Goal: Information Seeking & Learning: Compare options

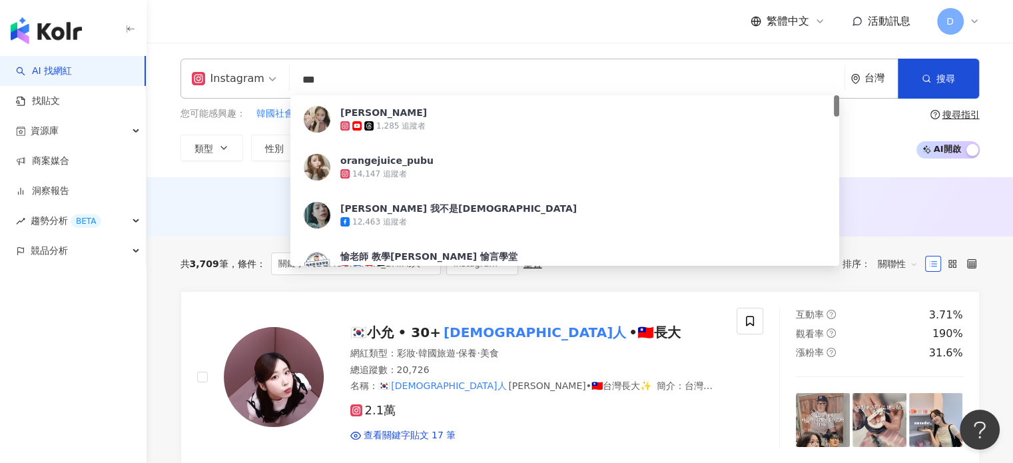
click at [230, 61] on div "Instagram *** 台灣 搜尋 f9d53816-5883-4140-be2a-5de50948f76c [PERSON_NAME]1,285 追蹤者…" at bounding box center [579, 79] width 799 height 40
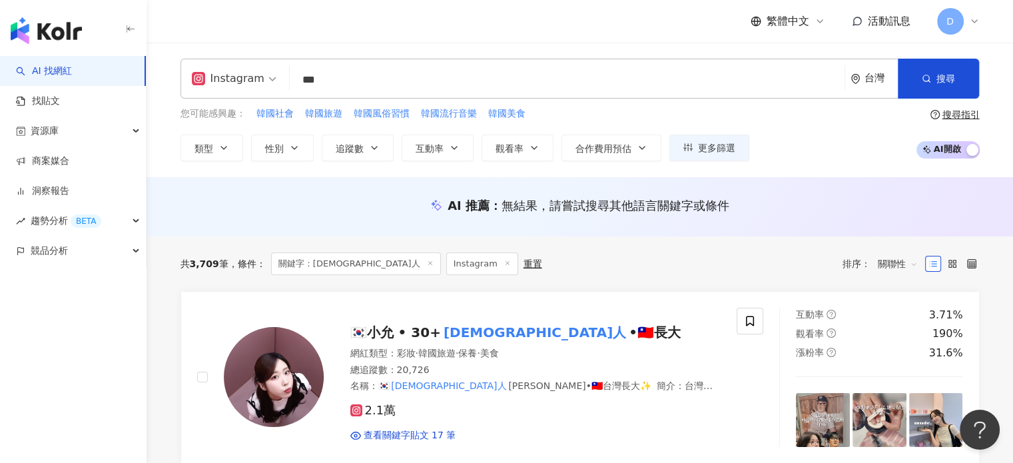
type input "***"
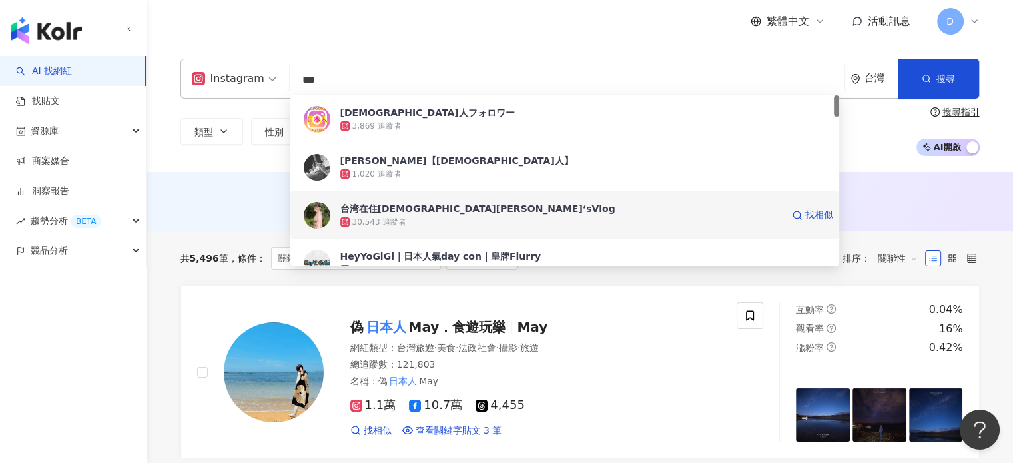
click at [400, 221] on div "30,543 追蹤者" at bounding box center [379, 221] width 55 height 11
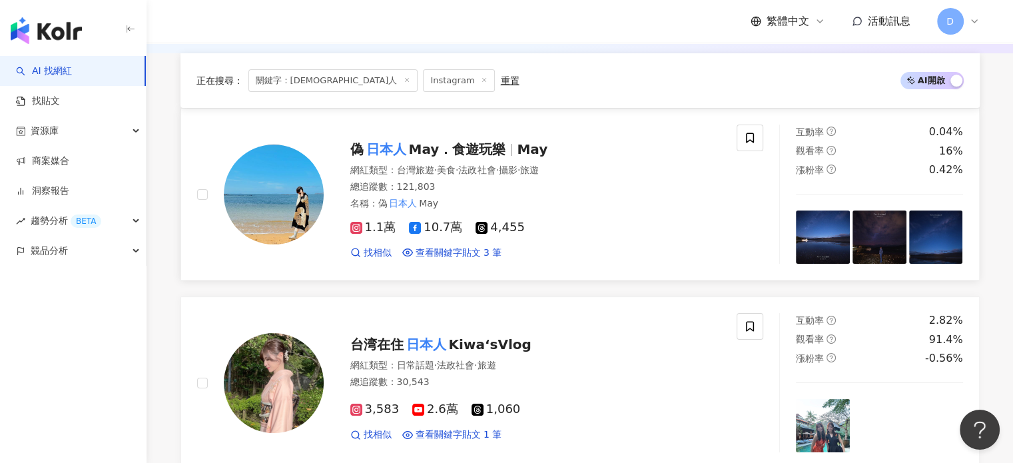
scroll to position [200, 0]
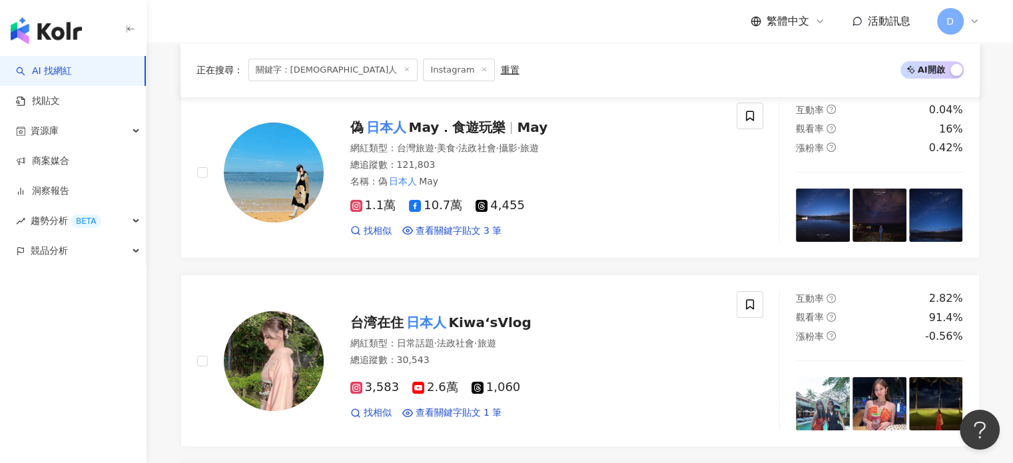
click at [483, 361] on div "總追蹤數 ： 30,543" at bounding box center [535, 360] width 371 height 13
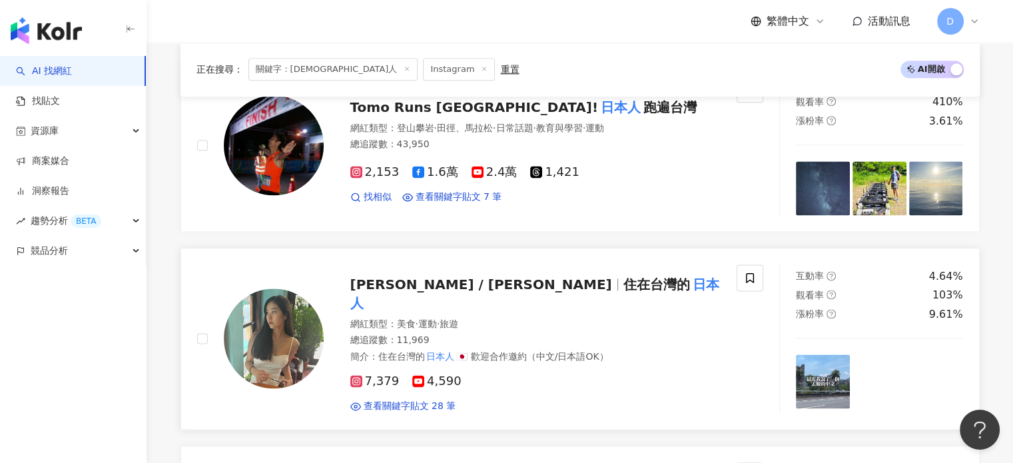
scroll to position [1798, 0]
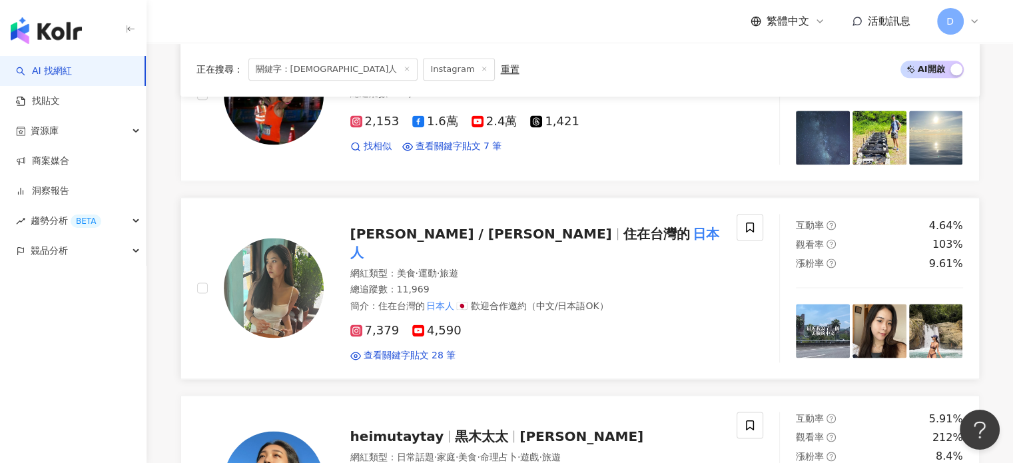
click at [621, 300] on div "簡介 ： 住在台灣的 日本人 🇯🇵 歡迎合作邀約（中文/日本語OK）" at bounding box center [535, 306] width 371 height 13
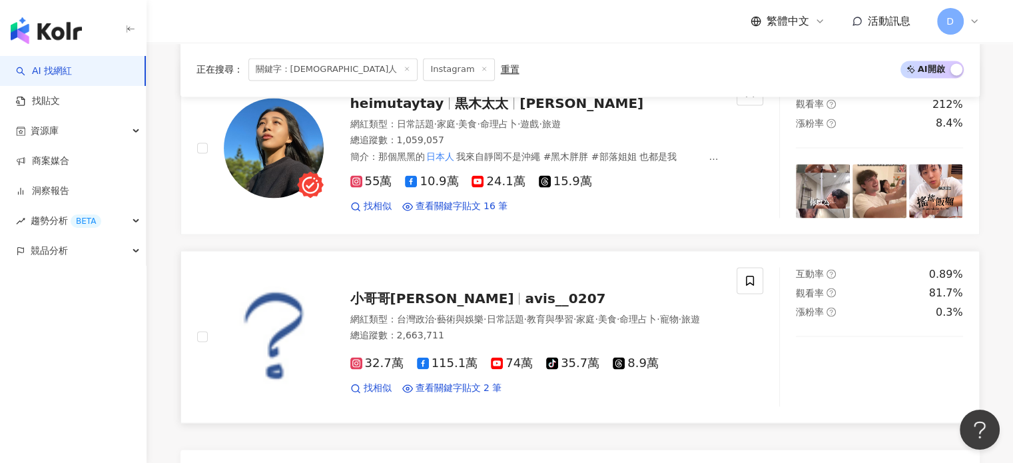
scroll to position [2530, 0]
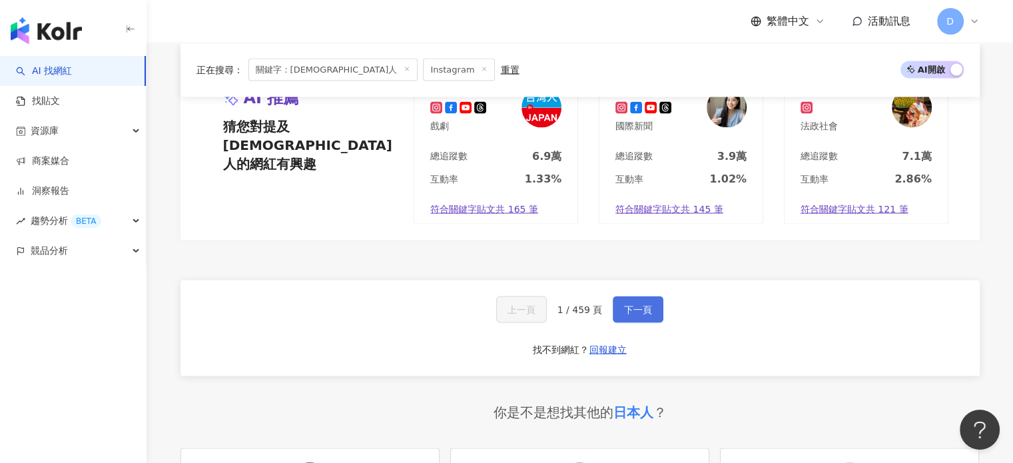
click at [631, 320] on button "下一頁" at bounding box center [638, 309] width 51 height 27
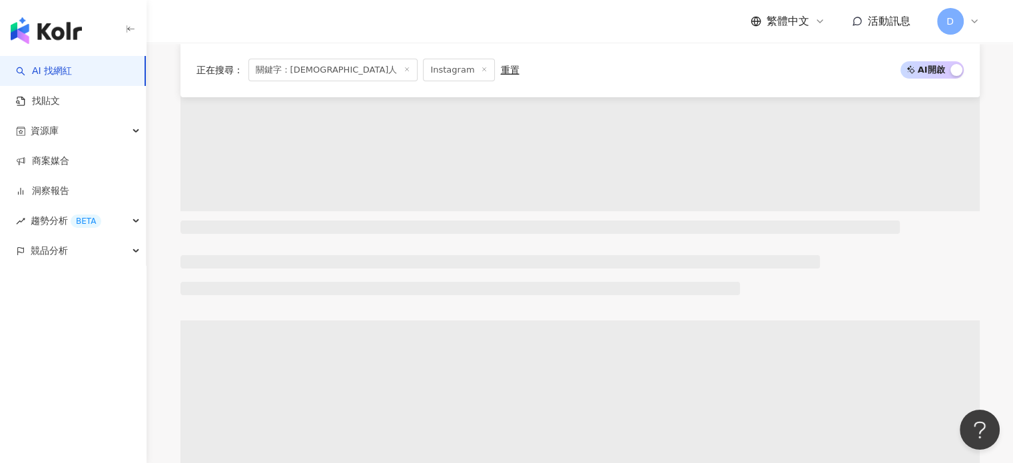
scroll to position [0, 0]
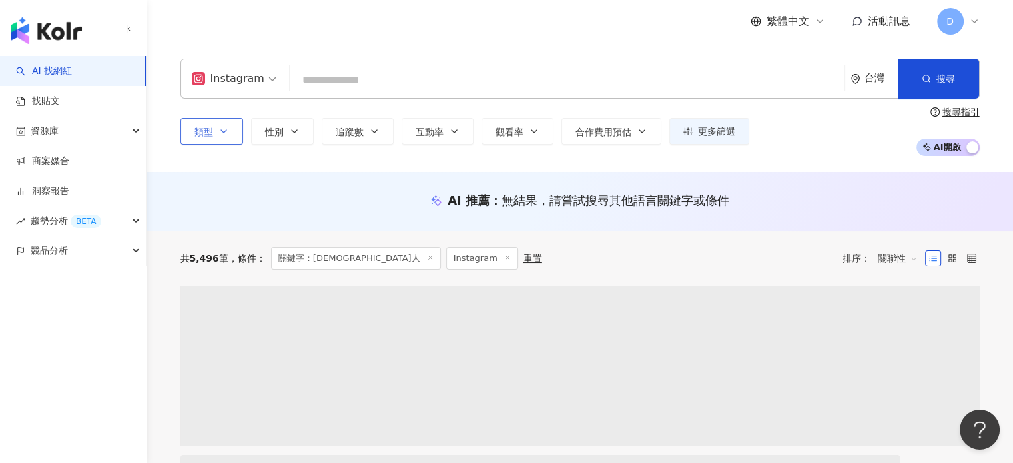
click at [221, 129] on icon "button" at bounding box center [223, 131] width 11 height 11
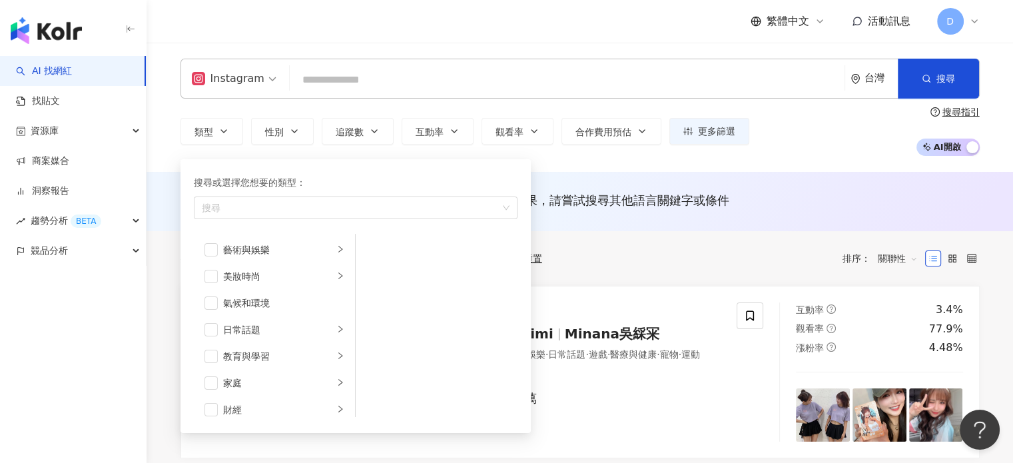
click at [636, 279] on div "共 5,496 筆 條件 ： 關鍵字：日本人 Instagram 重置 排序： 關聯性" at bounding box center [579, 258] width 799 height 55
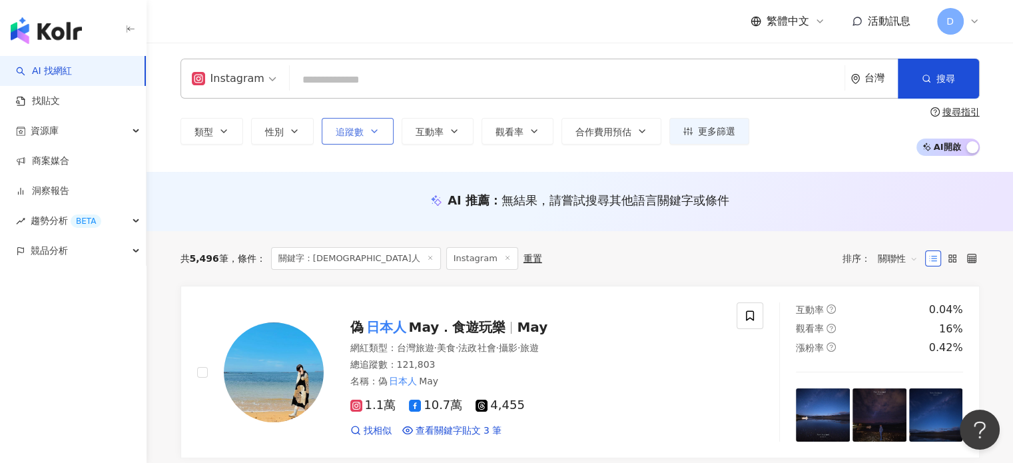
click at [369, 122] on button "追蹤數" at bounding box center [358, 131] width 72 height 27
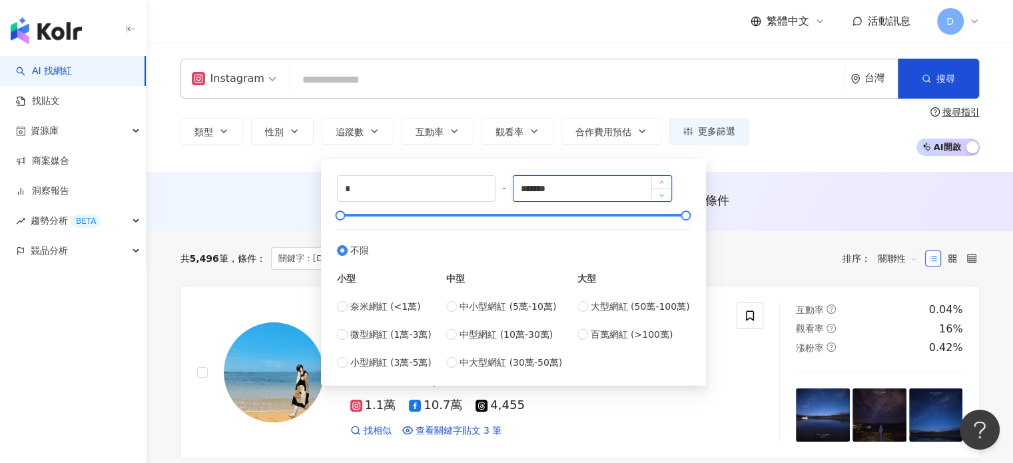
drag, startPoint x: 565, startPoint y: 188, endPoint x: 536, endPoint y: 186, distance: 28.7
click at [536, 186] on input "*******" at bounding box center [592, 188] width 158 height 25
type input "*****"
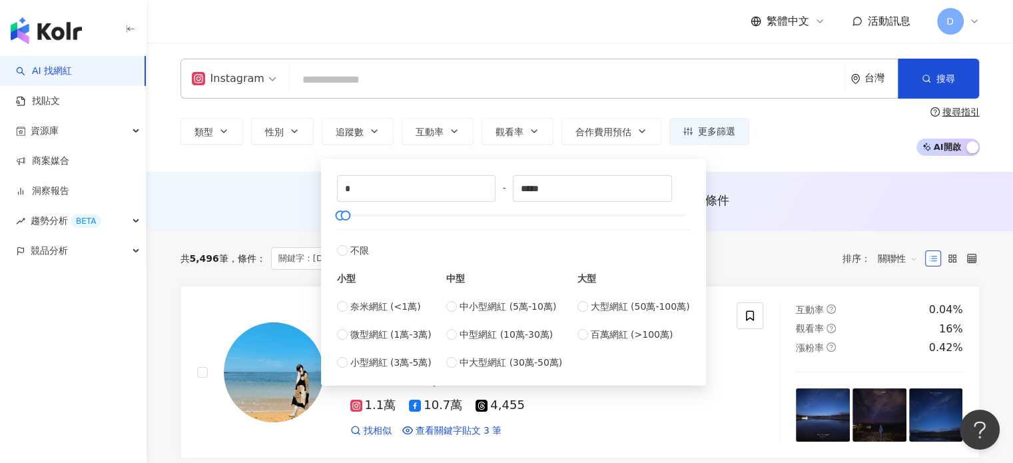
click at [766, 161] on div "Instagram 台灣 搜尋 27c20bc3-ab30-4e8c-bf44-d02eae24f289 日本人フォロワー 3,869 追蹤者 TAKUMI【…" at bounding box center [579, 107] width 866 height 129
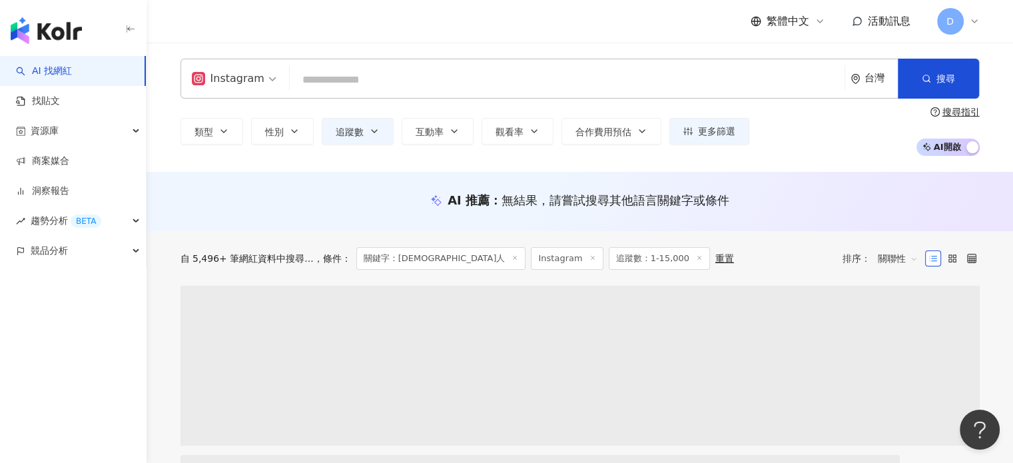
click at [402, 79] on input "search" at bounding box center [567, 79] width 544 height 25
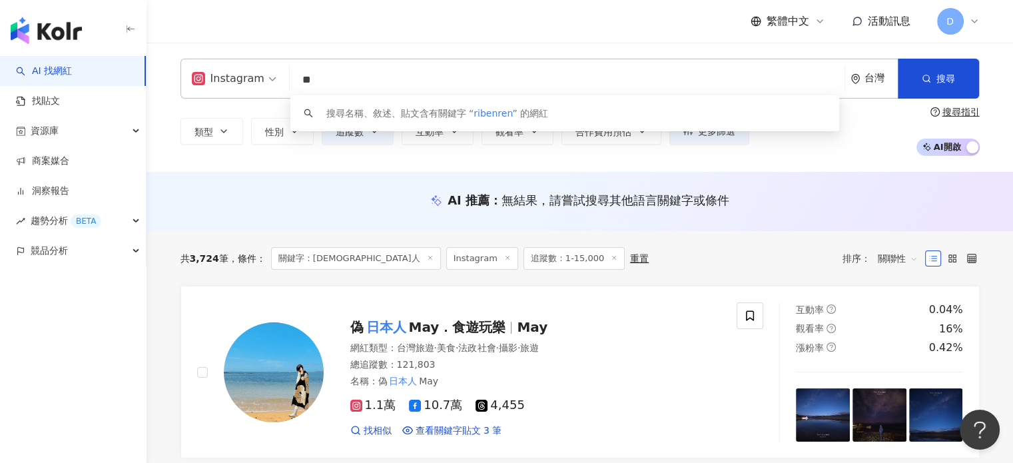
type input "*"
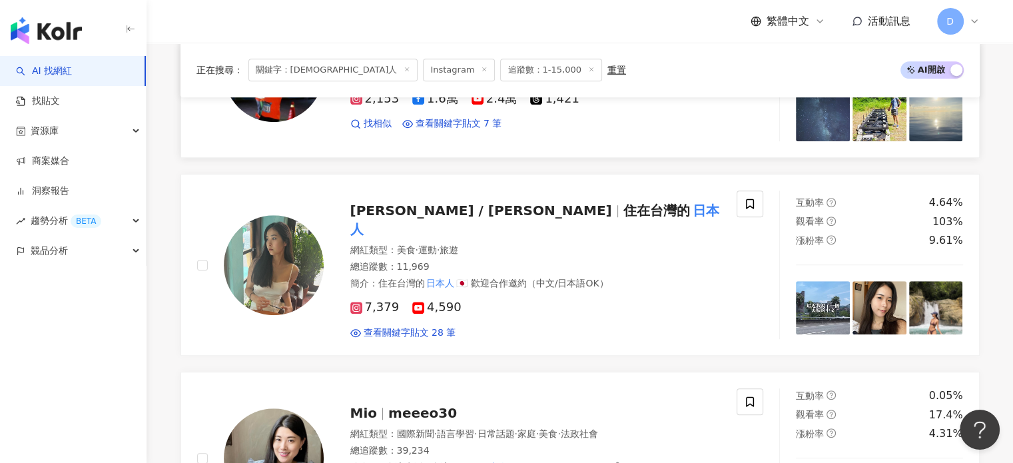
scroll to position [1065, 0]
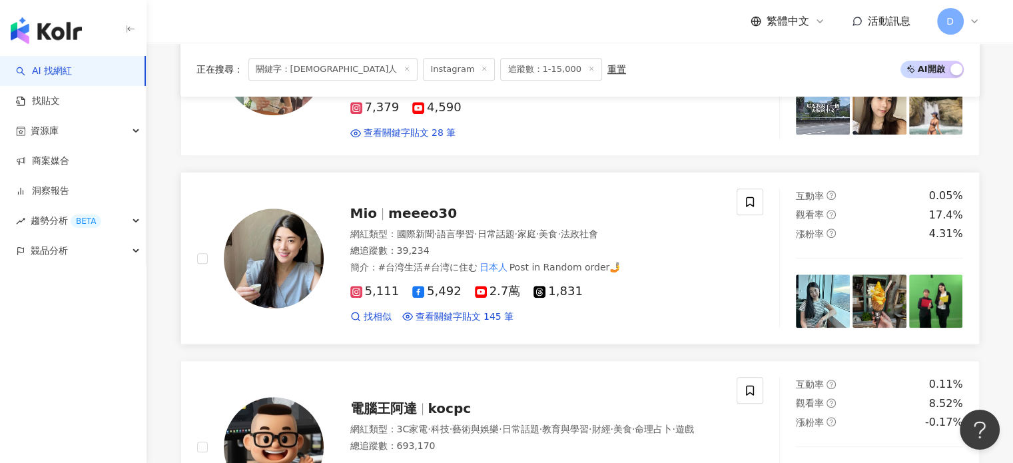
click at [658, 274] on div "5,111 5,492 2.7萬 1,831 找相似 查看關鍵字貼文 145 筆" at bounding box center [535, 298] width 371 height 49
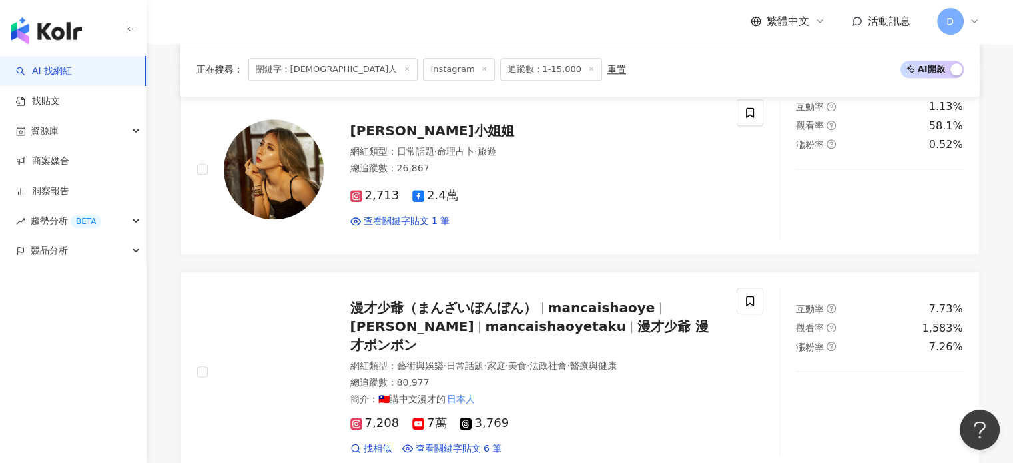
scroll to position [1665, 0]
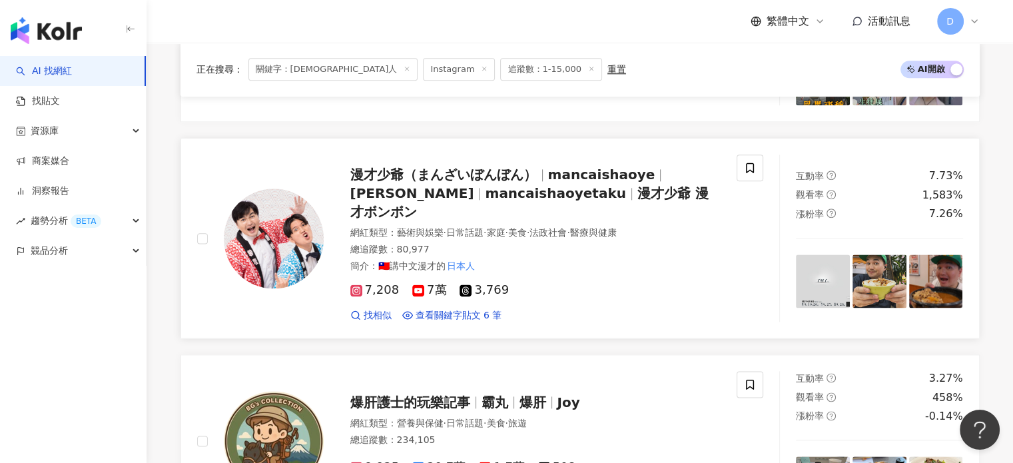
click at [625, 272] on div "7,208 7萬 3,769 找相似 查看關鍵字貼文 6 筆" at bounding box center [535, 296] width 371 height 49
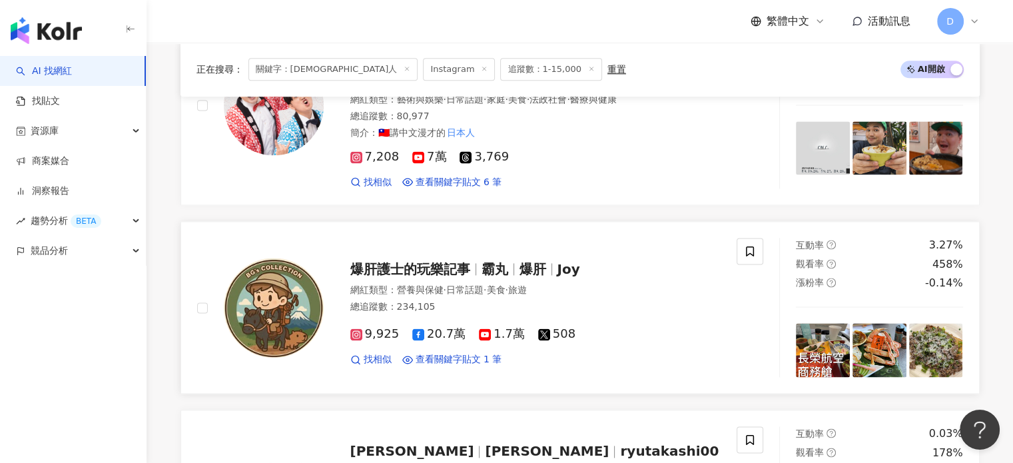
click at [457, 347] on link "爆肝護士的玩樂記事 霸丸 爆肝 Joy 網紅類型 ： 營養與保健 · 日常話題 · 美食 · 旅遊 總追蹤數 ： 234,105 9,925 20.7萬 1.…" at bounding box center [579, 307] width 799 height 172
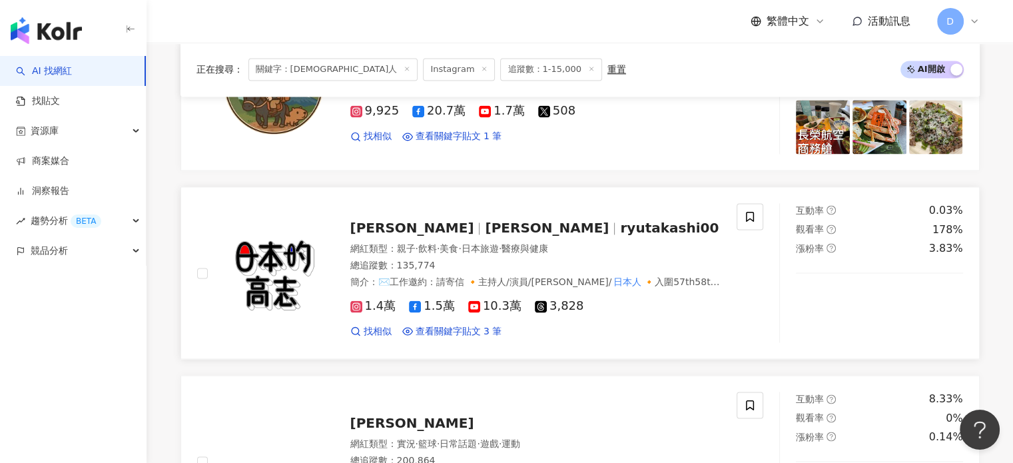
scroll to position [1998, 0]
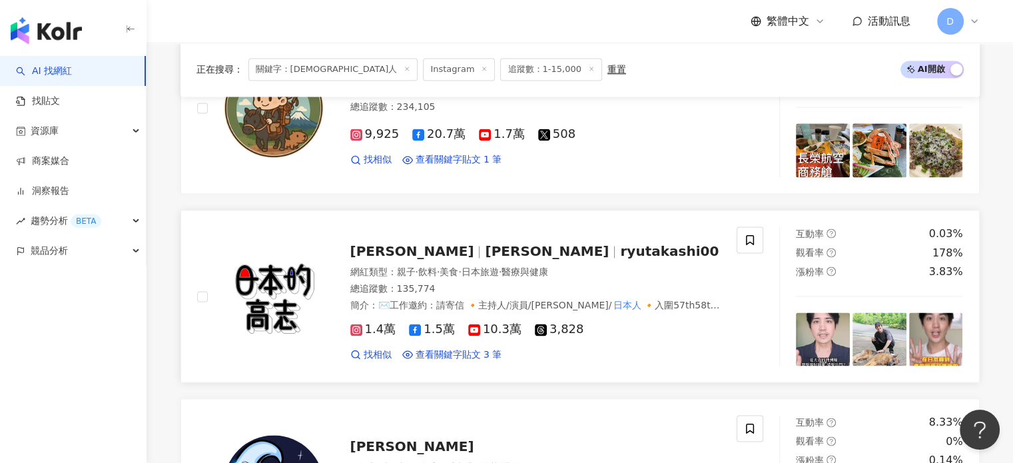
click at [651, 300] on span "🔸入圍57th58th金鐘獎生活風格節目主持人獎 🔹主に中華圏タレント、俳優活動 🔹ゴールデンベルアワードに" at bounding box center [535, 318] width 370 height 37
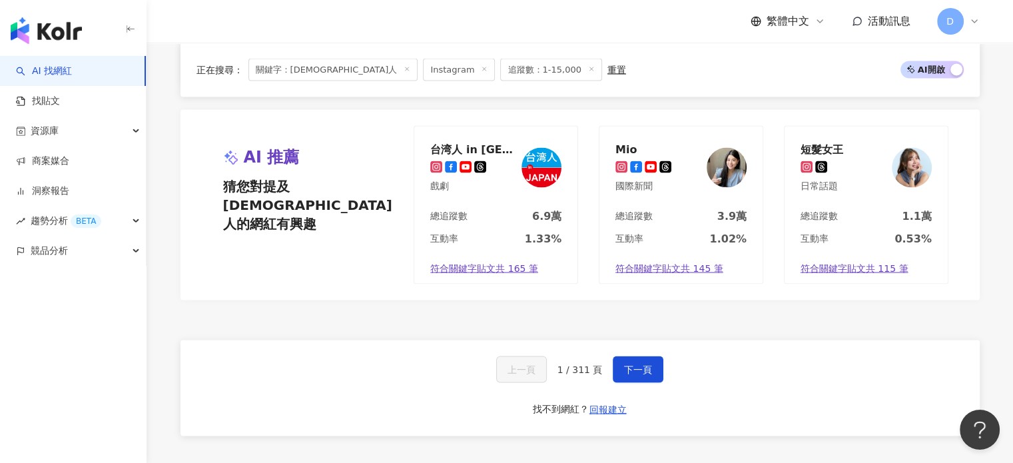
scroll to position [2264, 0]
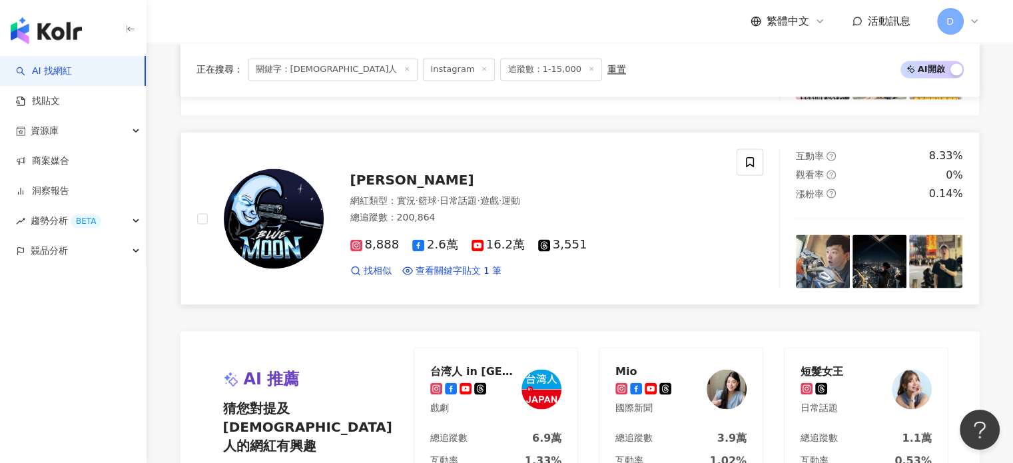
click at [653, 194] on div "網紅類型 ： 實況 · 籃球 · 日常話題 · 遊戲 · 運動" at bounding box center [535, 200] width 371 height 13
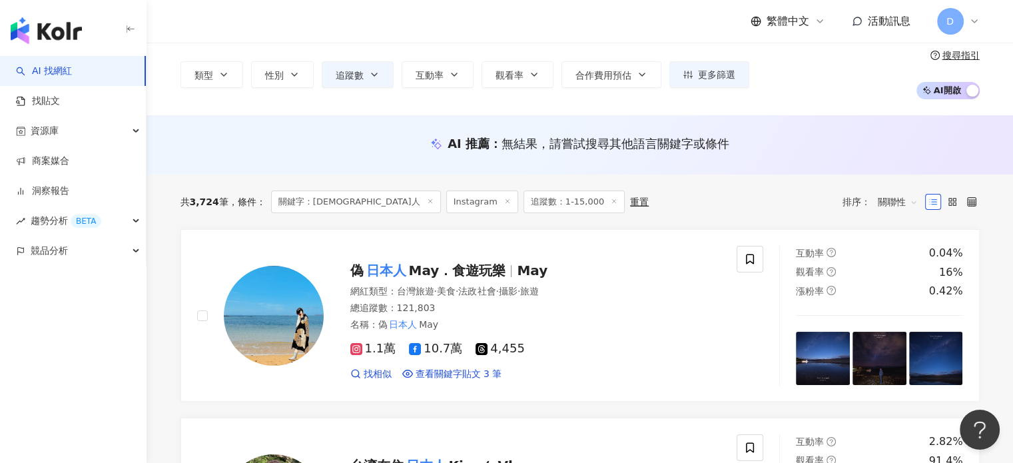
scroll to position [0, 0]
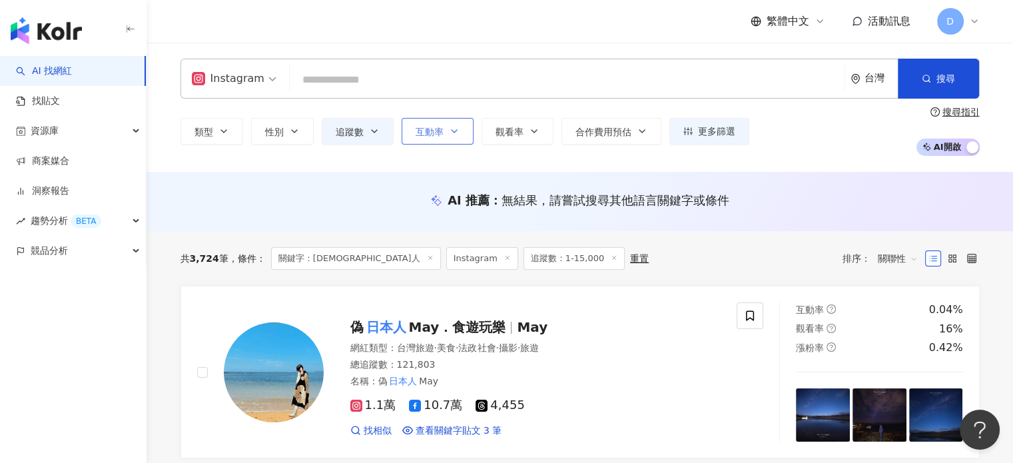
click at [441, 138] on button "互動率" at bounding box center [438, 131] width 72 height 27
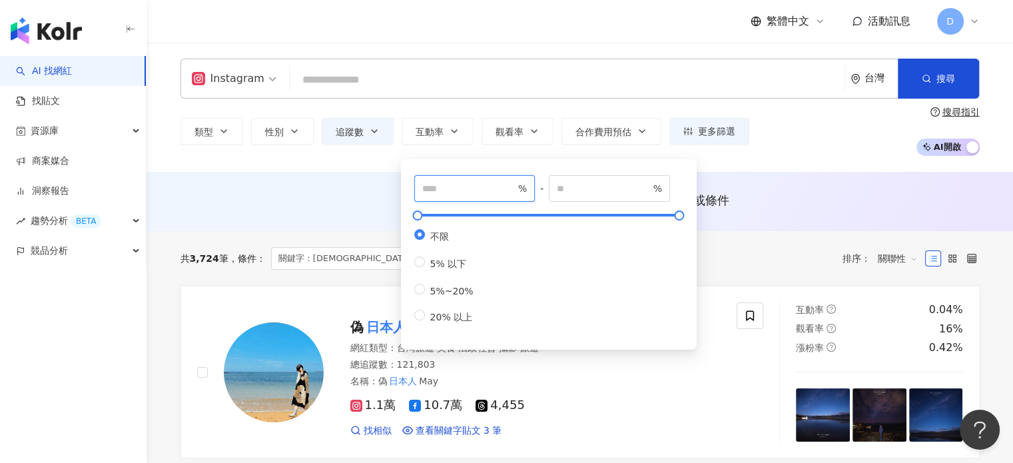
click at [477, 188] on input "number" at bounding box center [468, 188] width 93 height 15
click at [591, 186] on input "number" at bounding box center [603, 188] width 93 height 15
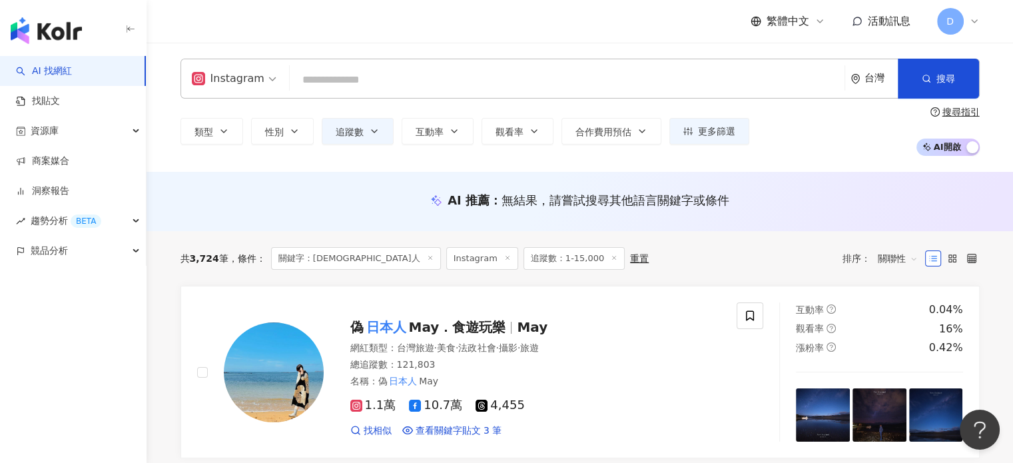
click at [932, 115] on icon "question-circle" at bounding box center [934, 111] width 9 height 9
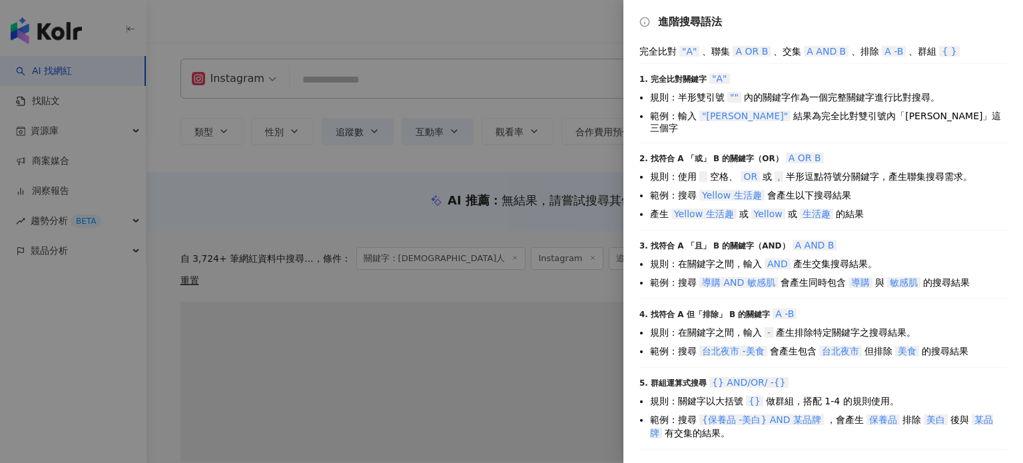
click at [518, 246] on div at bounding box center [511, 231] width 1023 height 463
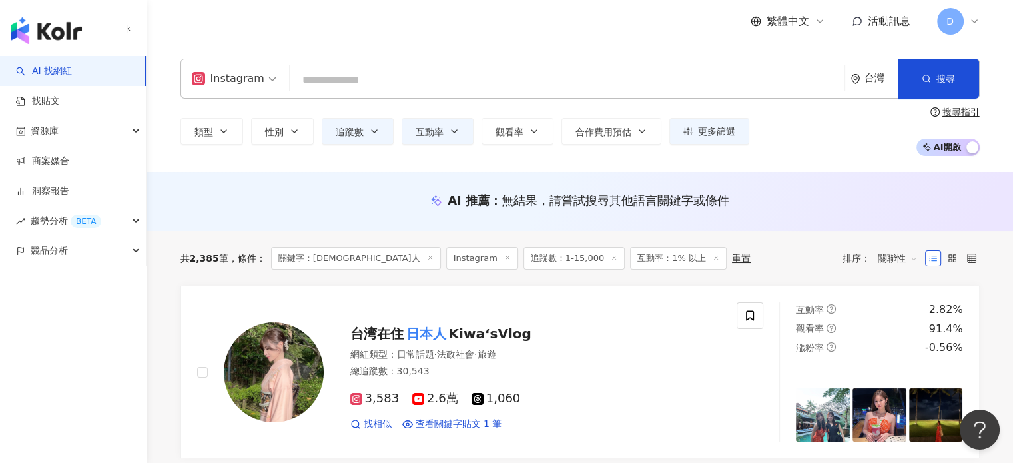
click at [69, 348] on div "AI 找網紅 找貼文 資源庫 商案媒合 洞察報告 趨勢分析 BETA 競品分析" at bounding box center [73, 259] width 146 height 407
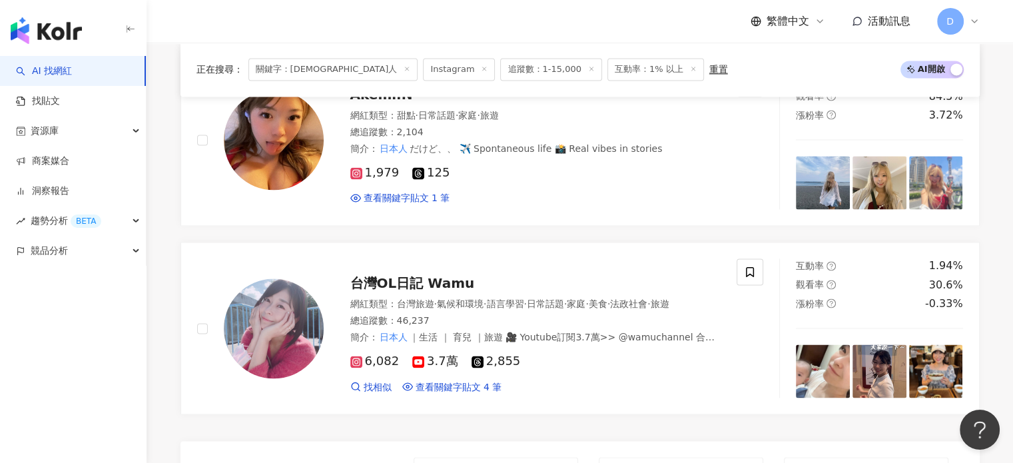
scroll to position [2197, 0]
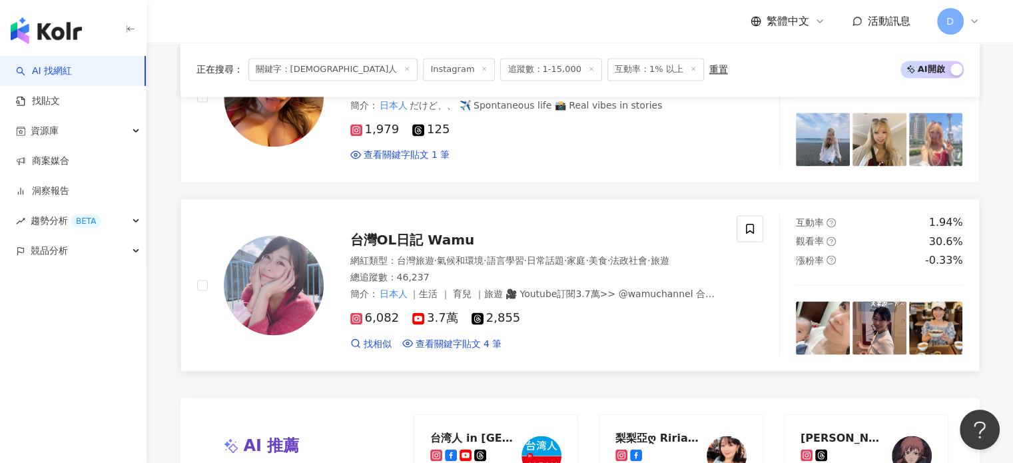
click at [526, 255] on span "·" at bounding box center [524, 260] width 3 height 11
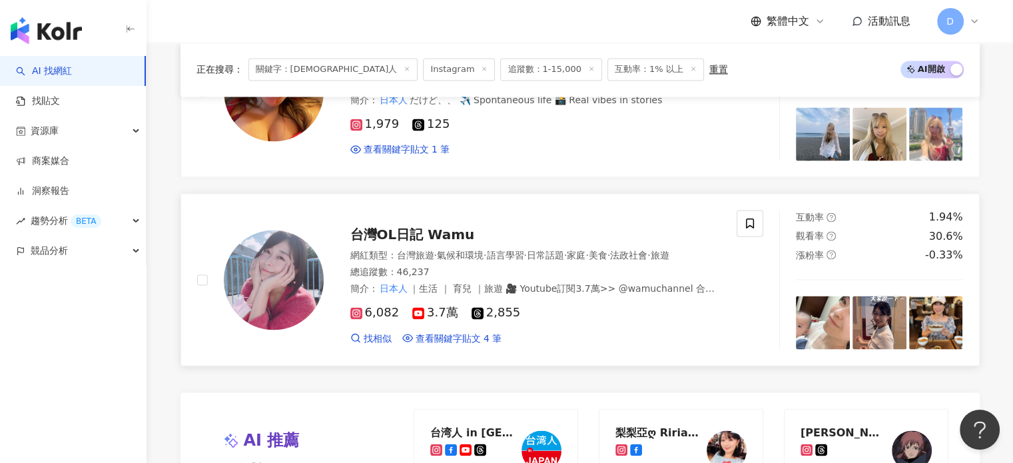
scroll to position [2597, 0]
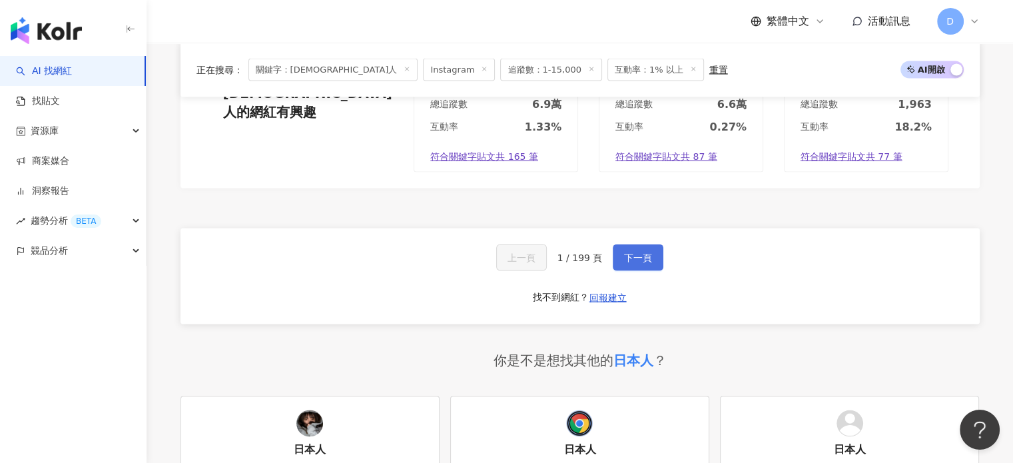
click at [635, 252] on span "下一頁" at bounding box center [638, 257] width 28 height 11
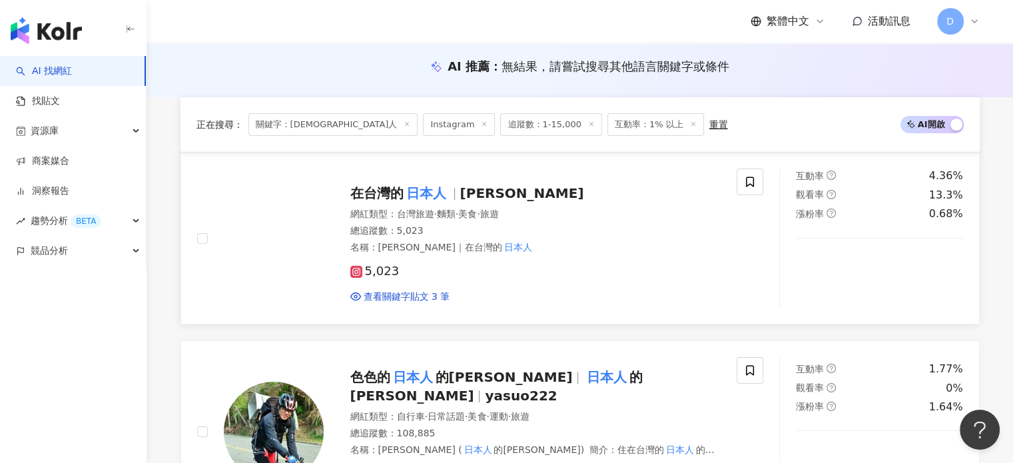
scroll to position [200, 0]
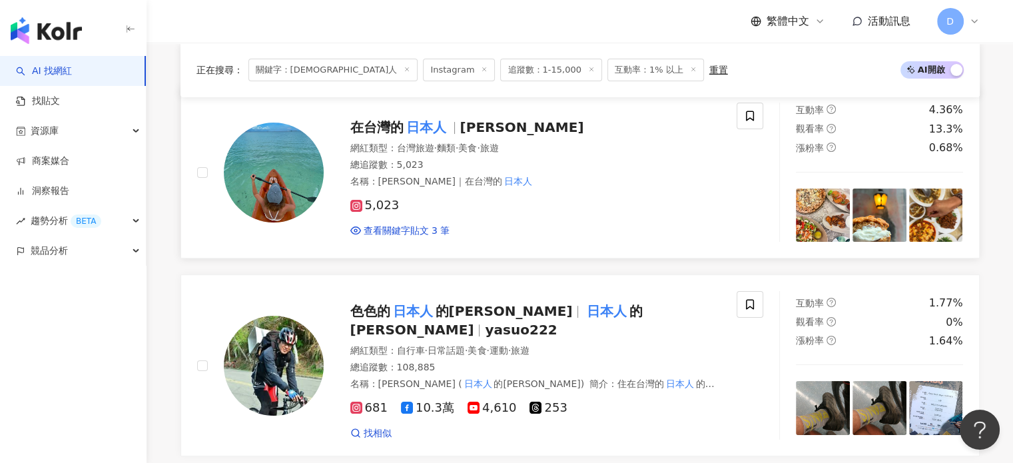
click at [573, 145] on div "網紅類型 ： 台灣旅遊 · 麵類 · 美食 · 旅遊" at bounding box center [535, 148] width 371 height 13
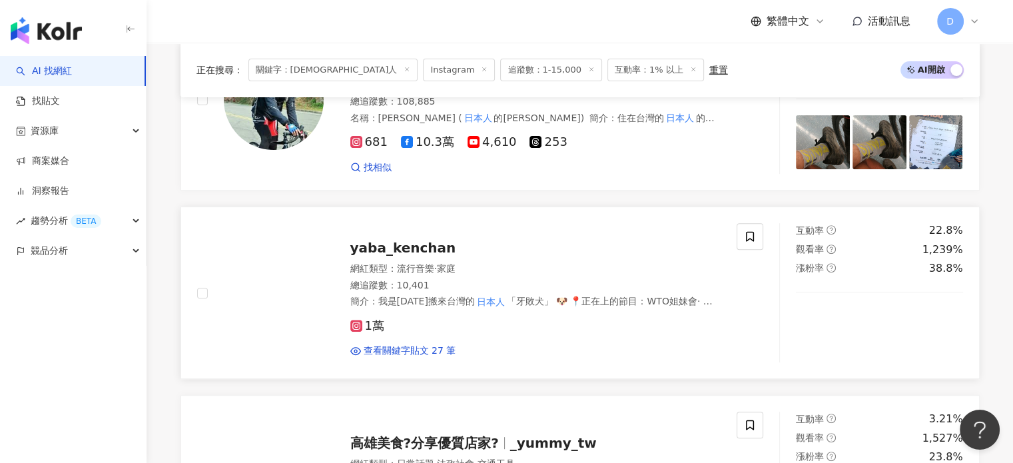
scroll to position [466, 0]
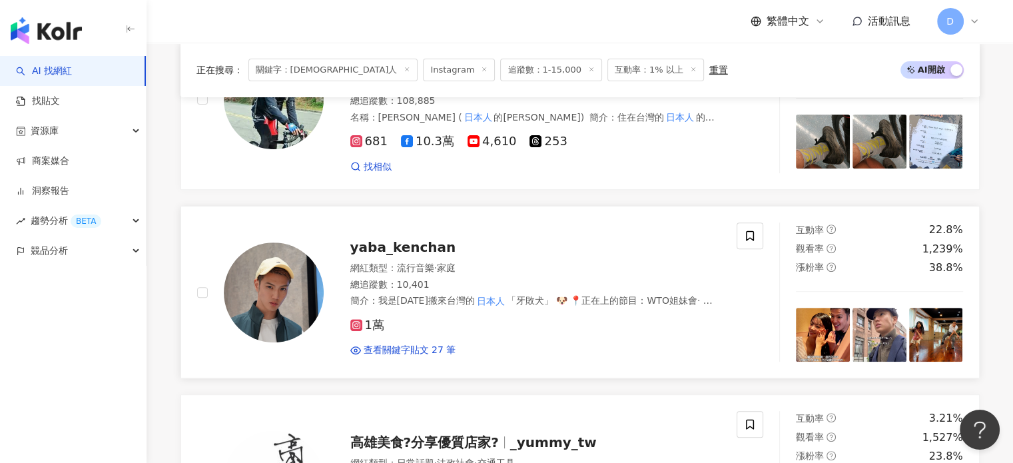
click at [577, 244] on div "yaba_kenchan" at bounding box center [535, 247] width 371 height 19
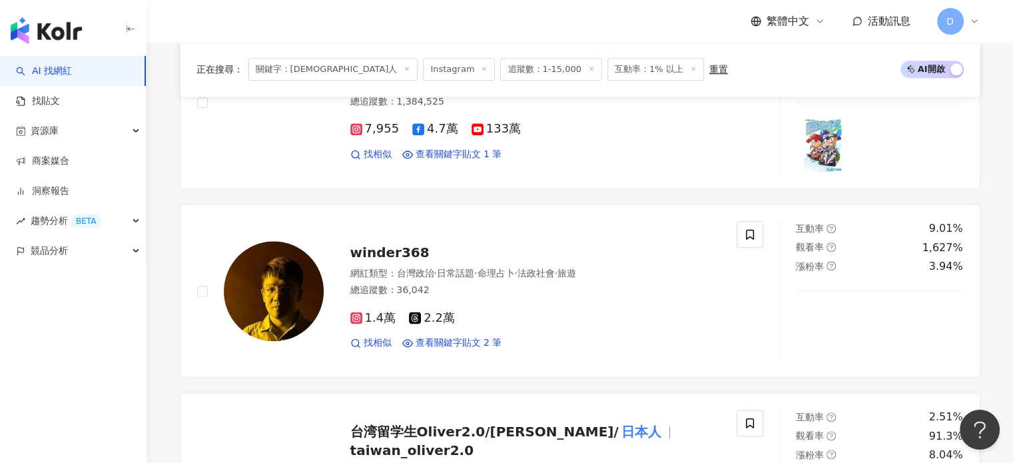
scroll to position [1865, 0]
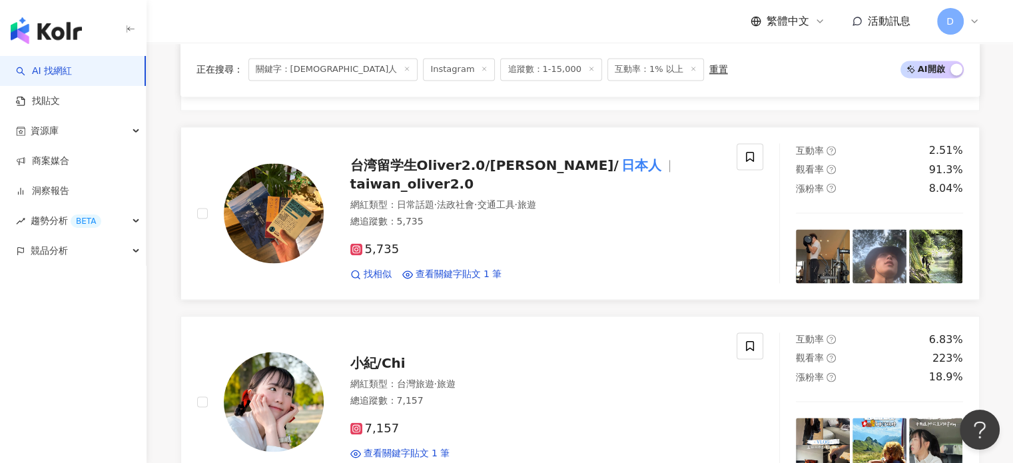
click at [667, 250] on div "5,735 找相似 查看關鍵字貼文 1 筆" at bounding box center [535, 256] width 371 height 49
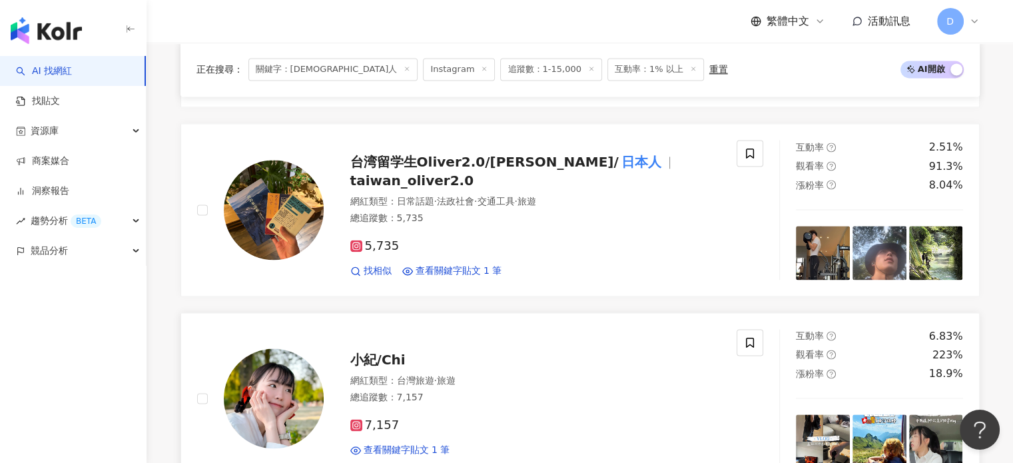
scroll to position [2064, 0]
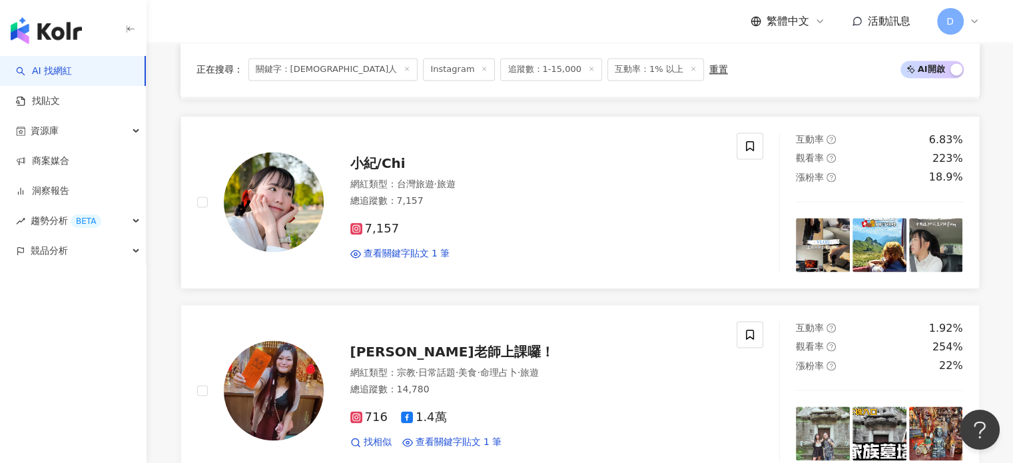
click at [594, 202] on div "總追蹤數 ： 7,157" at bounding box center [535, 200] width 371 height 13
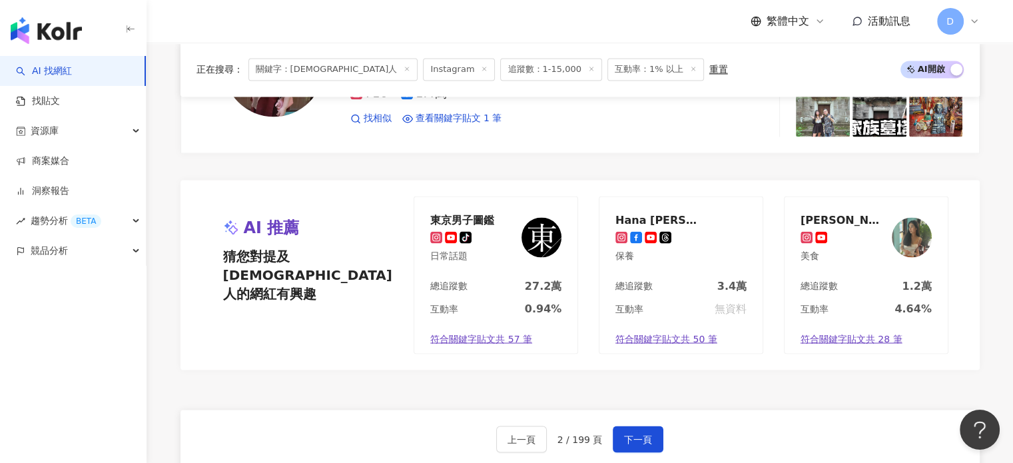
scroll to position [2664, 0]
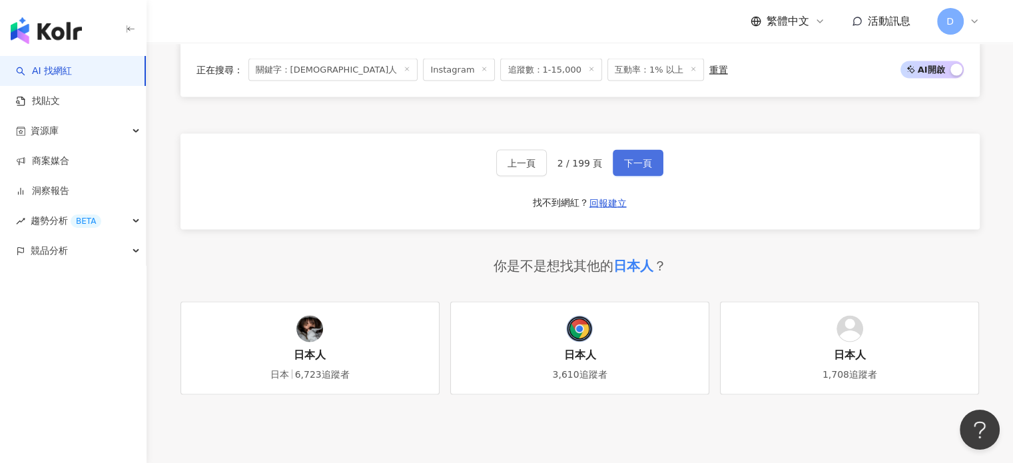
click at [633, 158] on span "下一頁" at bounding box center [638, 163] width 28 height 11
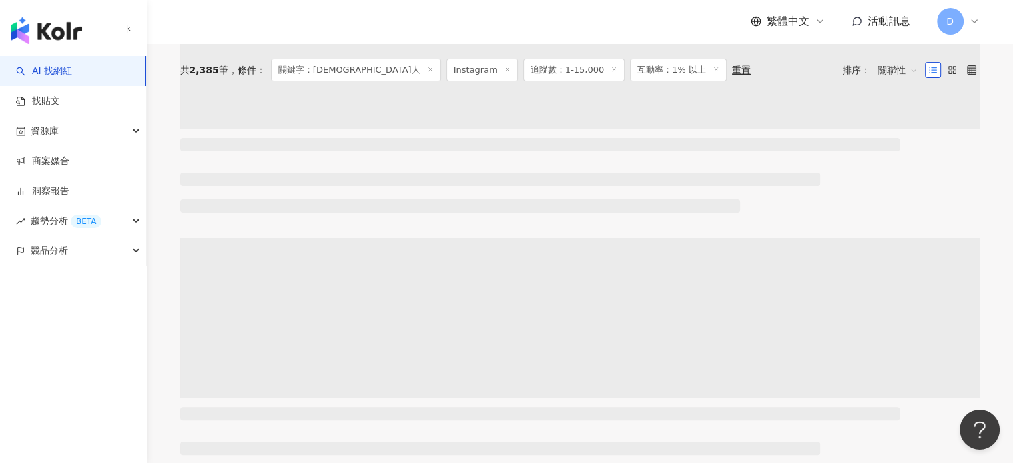
scroll to position [0, 0]
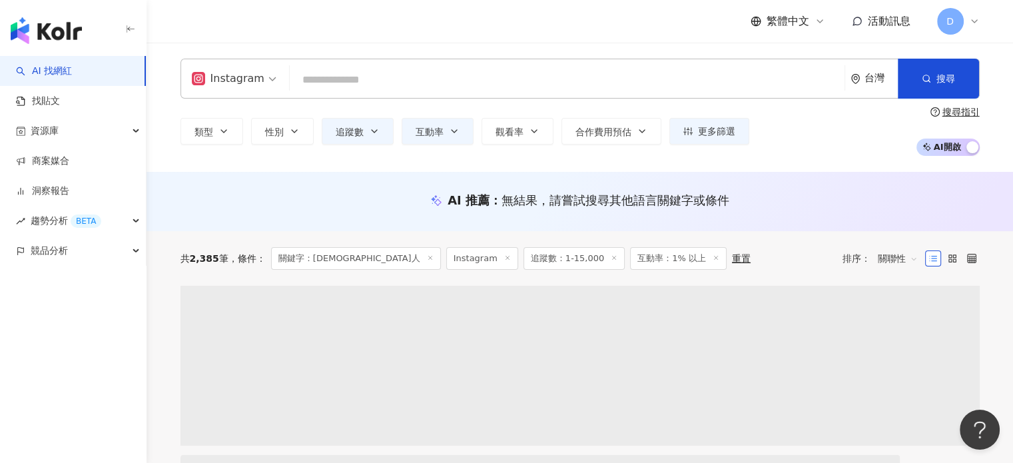
click at [455, 130] on icon "button" at bounding box center [454, 131] width 11 height 11
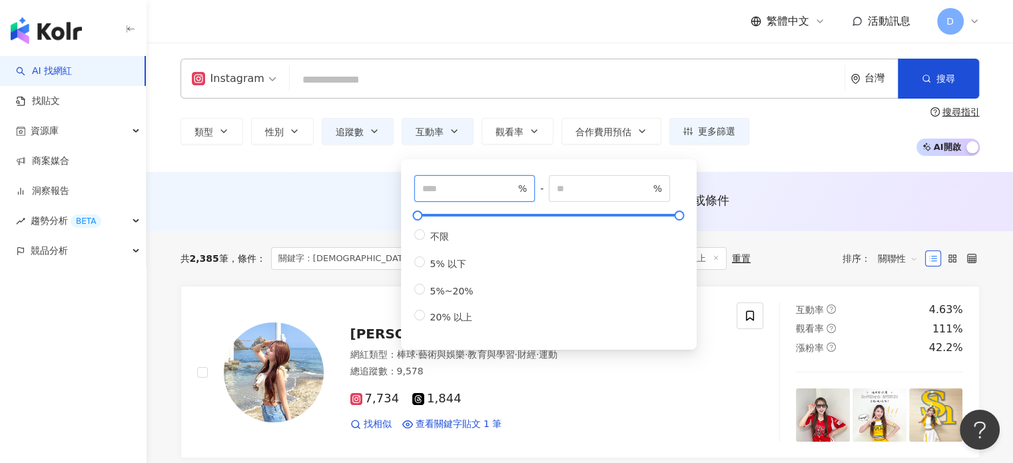
click at [437, 190] on input "*" at bounding box center [468, 188] width 93 height 15
type input "*"
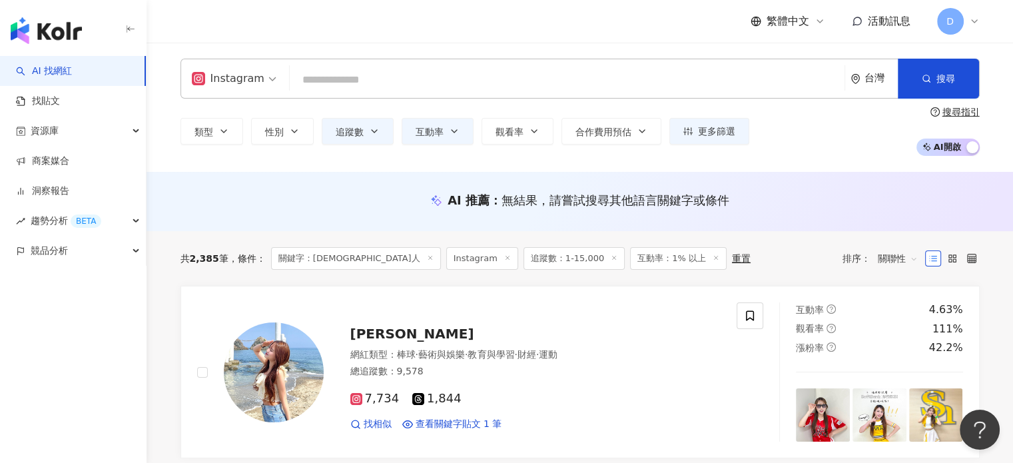
drag, startPoint x: 755, startPoint y: 252, endPoint x: 744, endPoint y: 264, distance: 16.0
click at [755, 252] on div "共 2,385 筆 條件 ： 關鍵字：日本人 Instagram 追蹤數：1-15,000 互動率：1% 以上 重置 排序： 關聯性" at bounding box center [579, 258] width 799 height 23
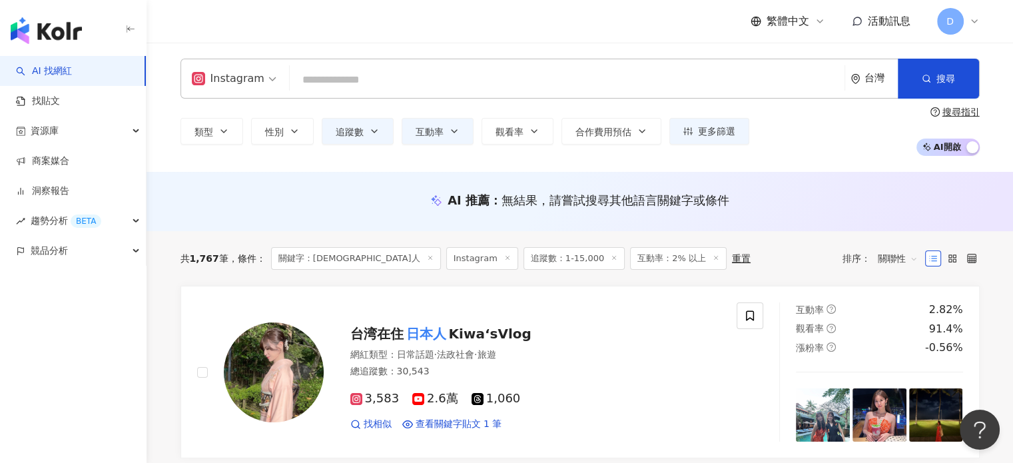
click at [455, 79] on input "search" at bounding box center [567, 79] width 544 height 25
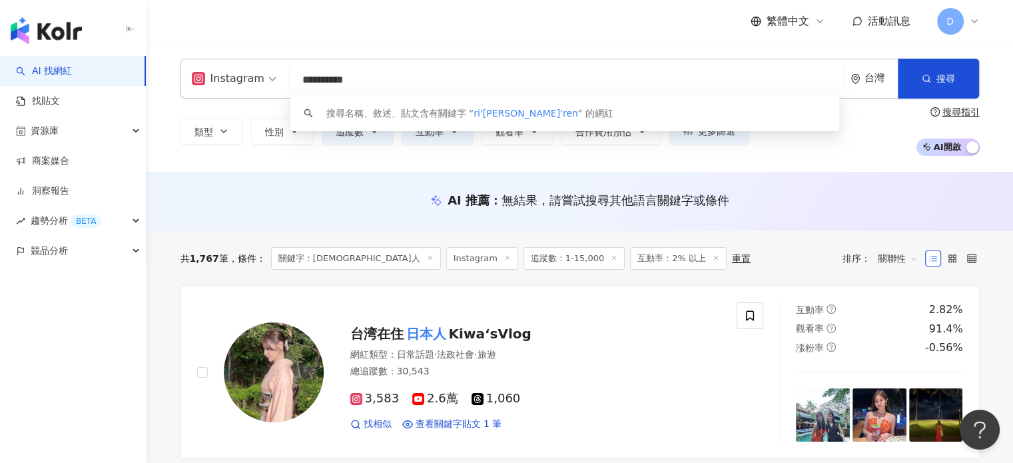
type input "***"
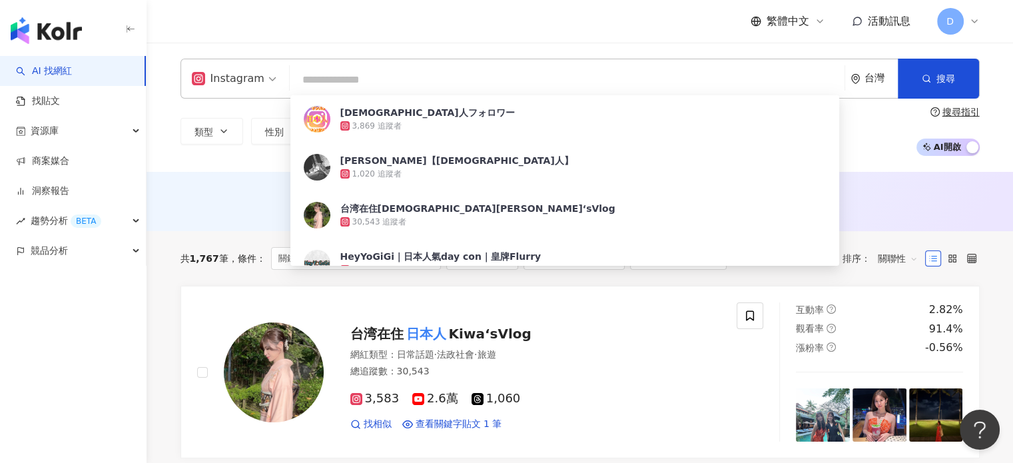
click at [328, 73] on input "search" at bounding box center [567, 79] width 544 height 25
click at [459, 63] on div "Instagram 台灣 搜尋 27c20bc3-ab30-4e8c-bf44-d02eae24f289 日本人フォロワー 3,869 追蹤者 TAKUMI【…" at bounding box center [579, 79] width 799 height 40
click at [555, 84] on input "search" at bounding box center [567, 79] width 544 height 25
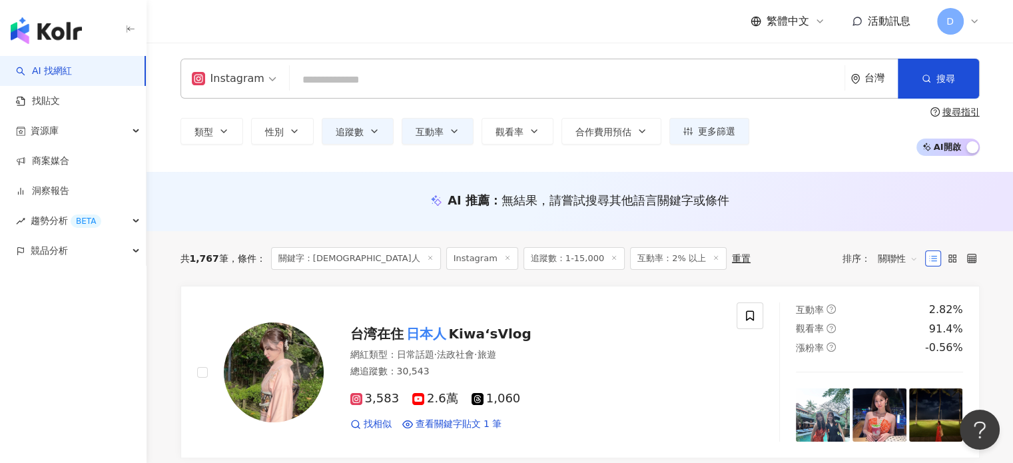
click at [352, 90] on input "search" at bounding box center [567, 79] width 544 height 25
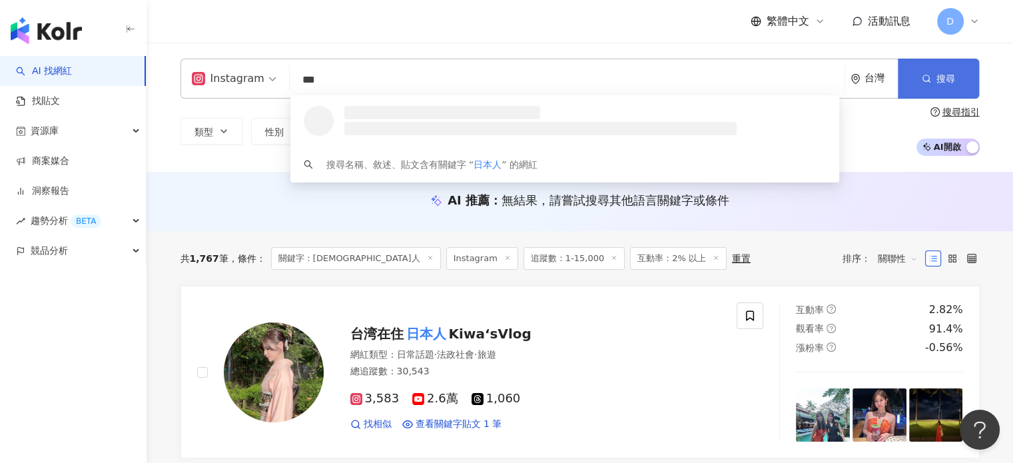
click at [965, 77] on button "搜尋" at bounding box center [938, 79] width 81 height 40
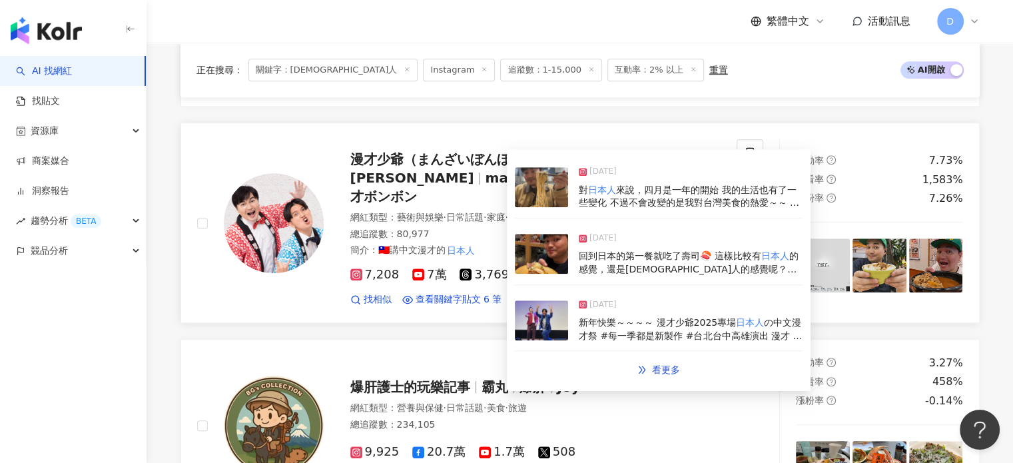
scroll to position [327, 0]
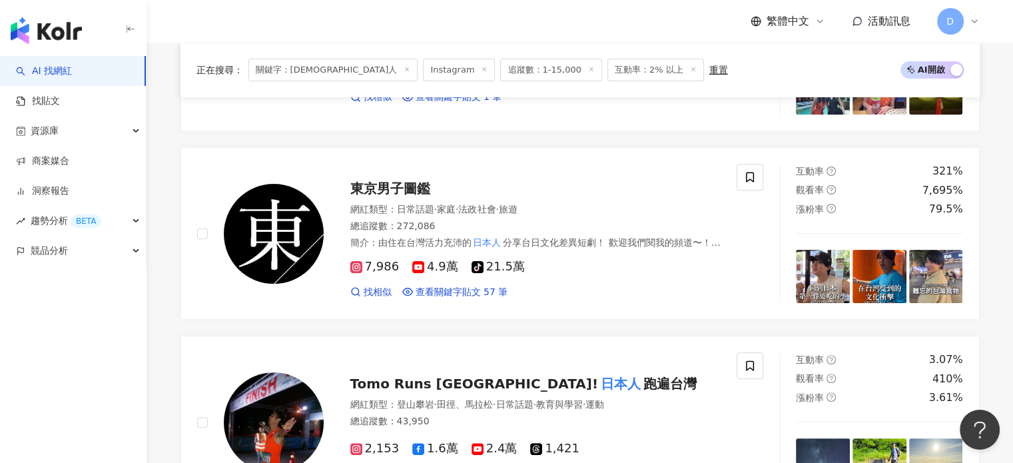
click at [80, 330] on div "AI 找網紅 找貼文 資源庫 商案媒合 洞察報告 趨勢分析 BETA 競品分析" at bounding box center [73, 259] width 146 height 407
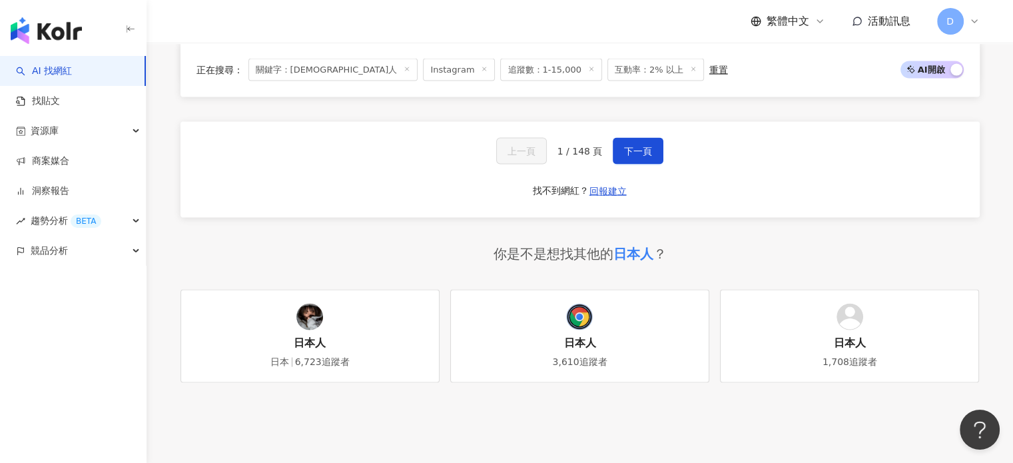
scroll to position [2705, 0]
click at [647, 145] on span "下一頁" at bounding box center [638, 150] width 28 height 11
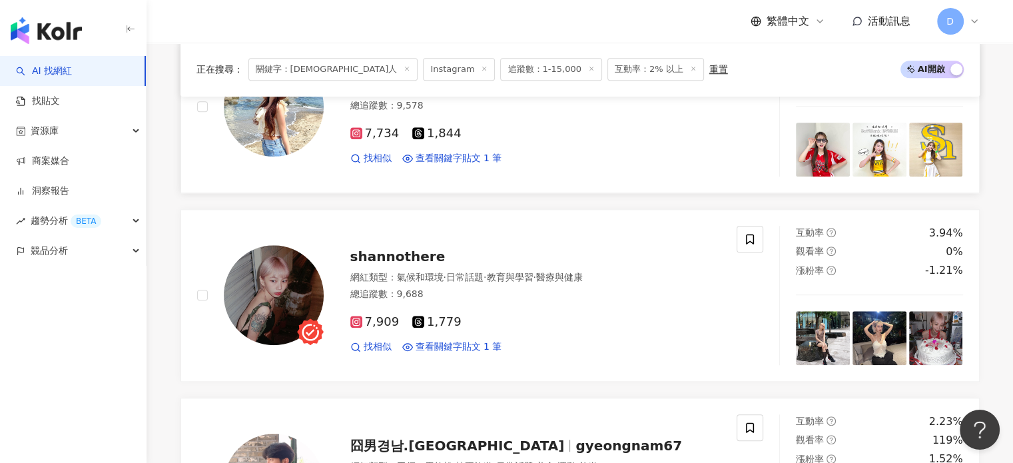
scroll to position [1098, 0]
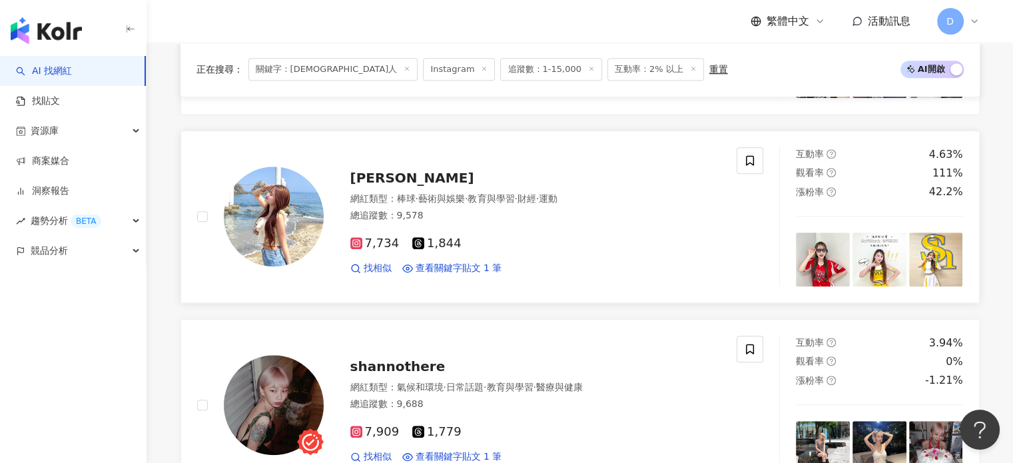
click at [634, 247] on div "7,734 1,844" at bounding box center [535, 243] width 371 height 15
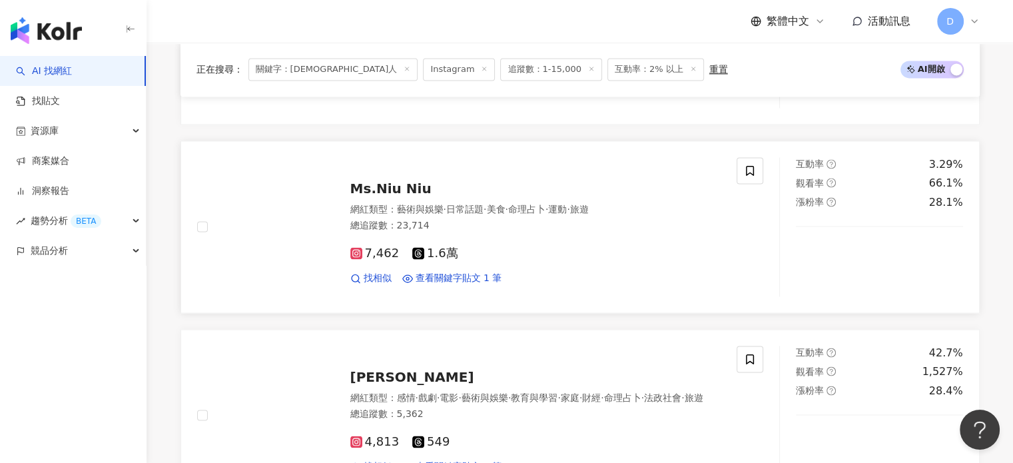
scroll to position [2363, 0]
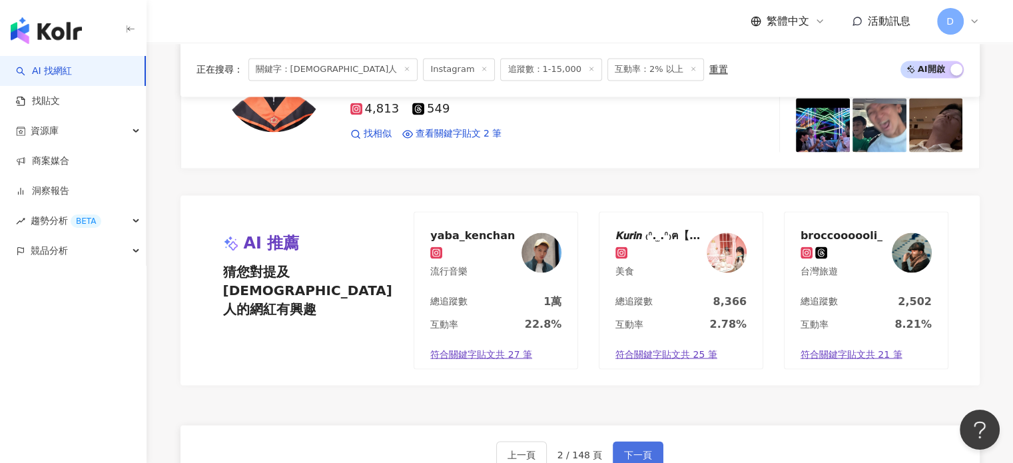
click at [641, 451] on span "下一頁" at bounding box center [638, 454] width 28 height 11
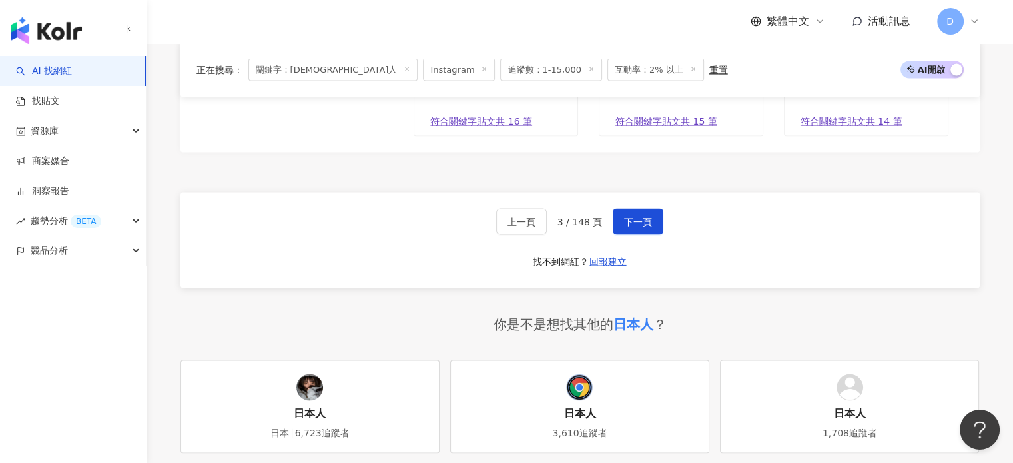
scroll to position [2664, 0]
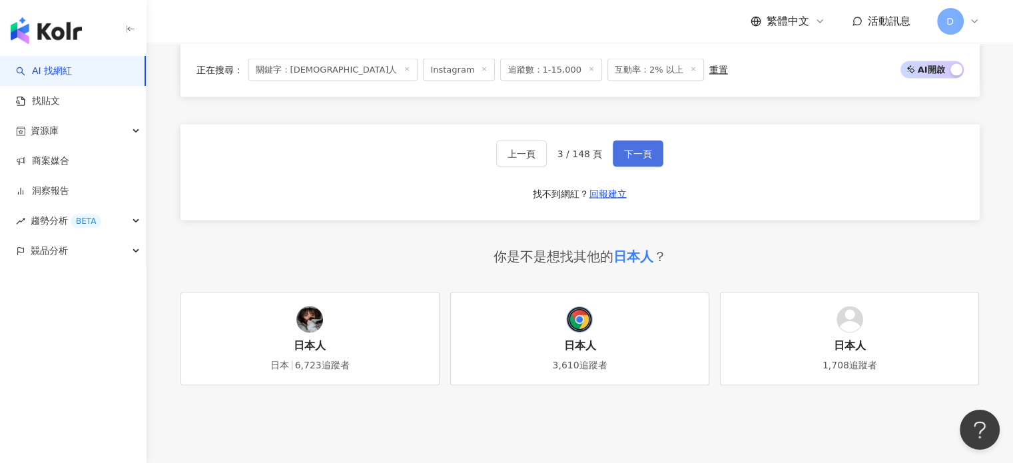
click at [633, 148] on span "下一頁" at bounding box center [638, 153] width 28 height 11
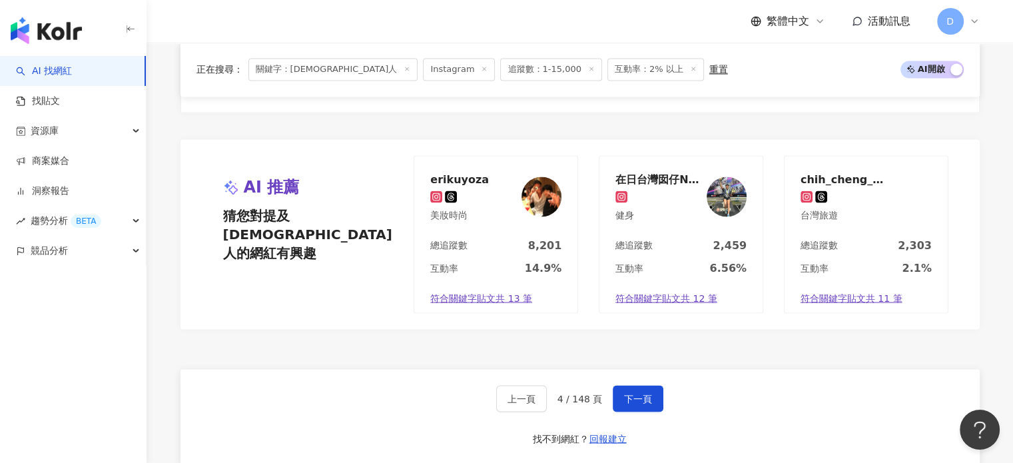
scroll to position [2597, 0]
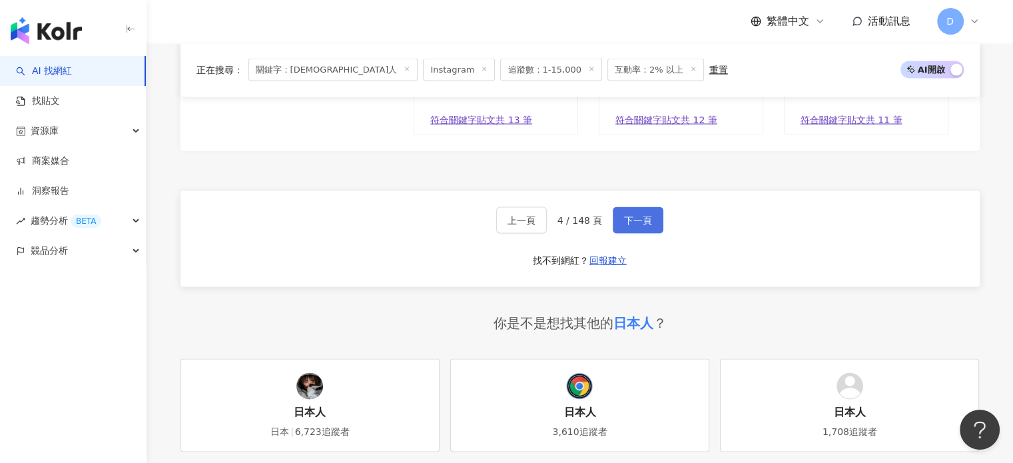
click at [643, 215] on span "下一頁" at bounding box center [638, 220] width 28 height 11
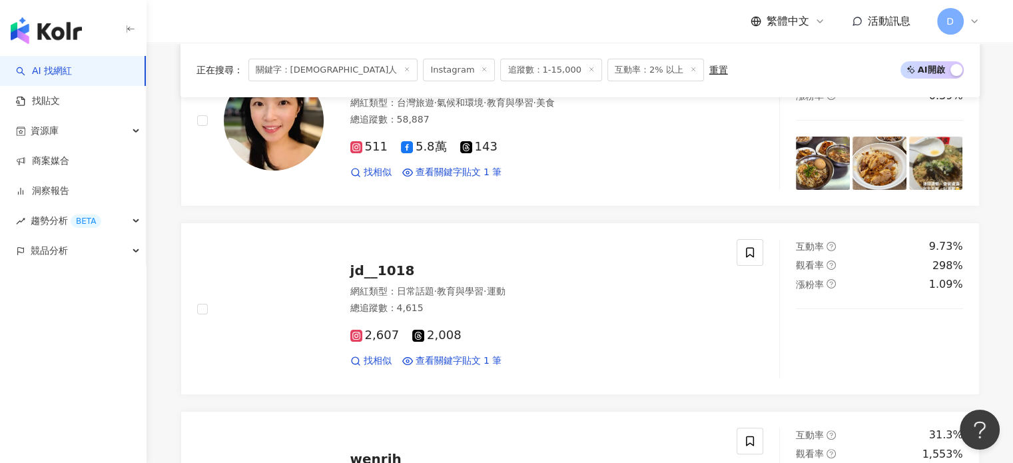
scroll to position [0, 0]
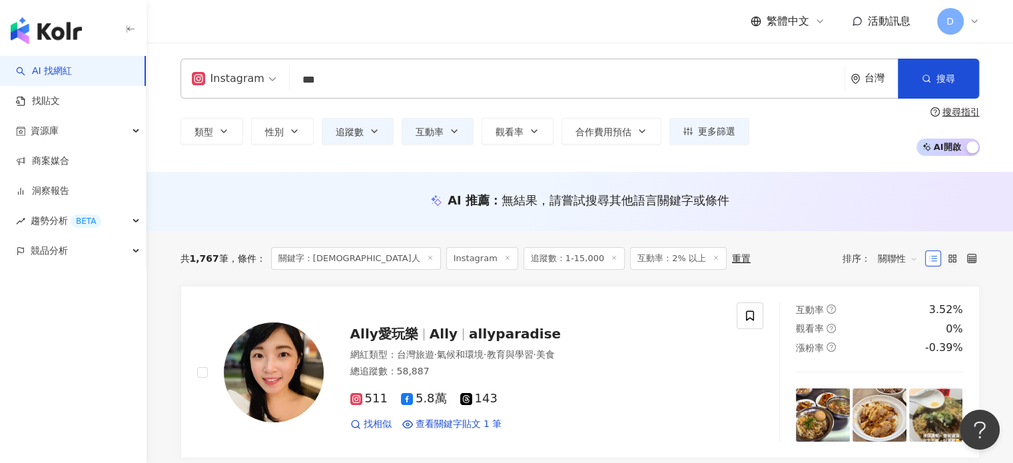
click at [322, 77] on input "***" at bounding box center [567, 79] width 544 height 25
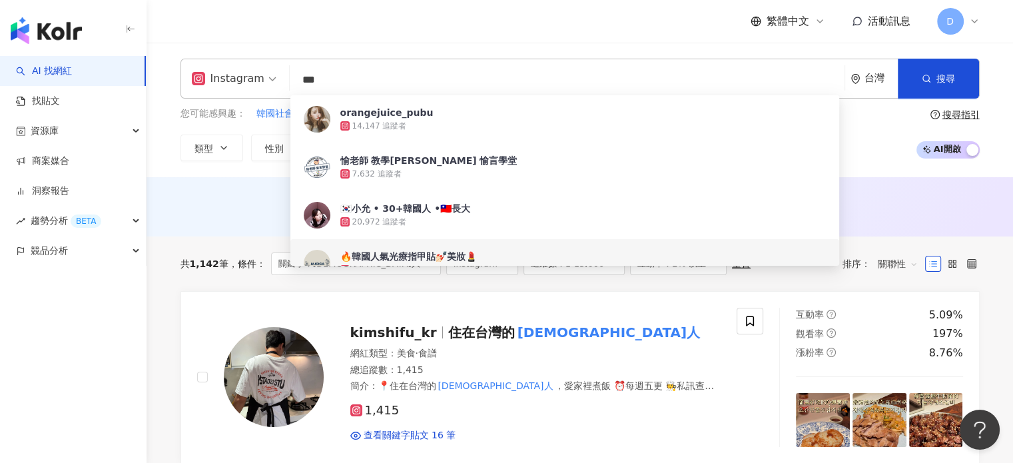
type input "***"
click at [212, 215] on div "AI 推薦 ： 無結果，請嘗試搜尋其他語言關鍵字或條件" at bounding box center [580, 209] width 852 height 25
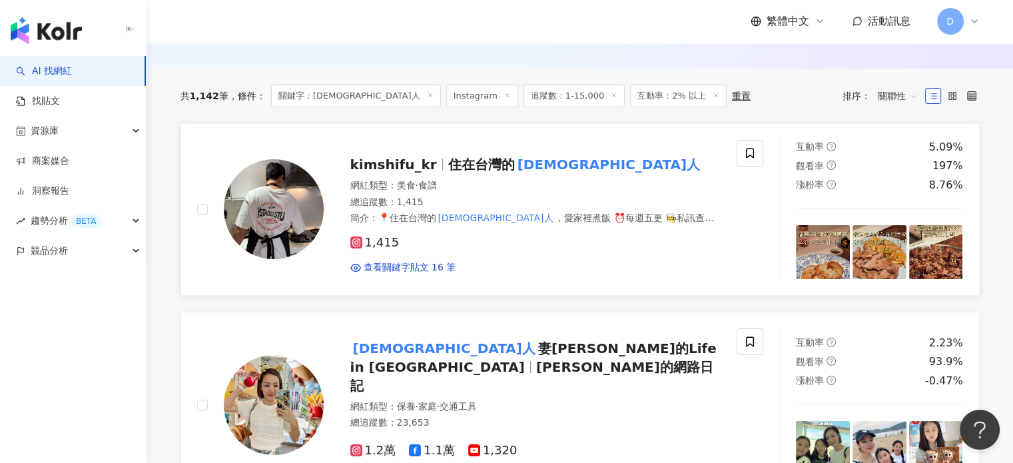
scroll to position [67, 0]
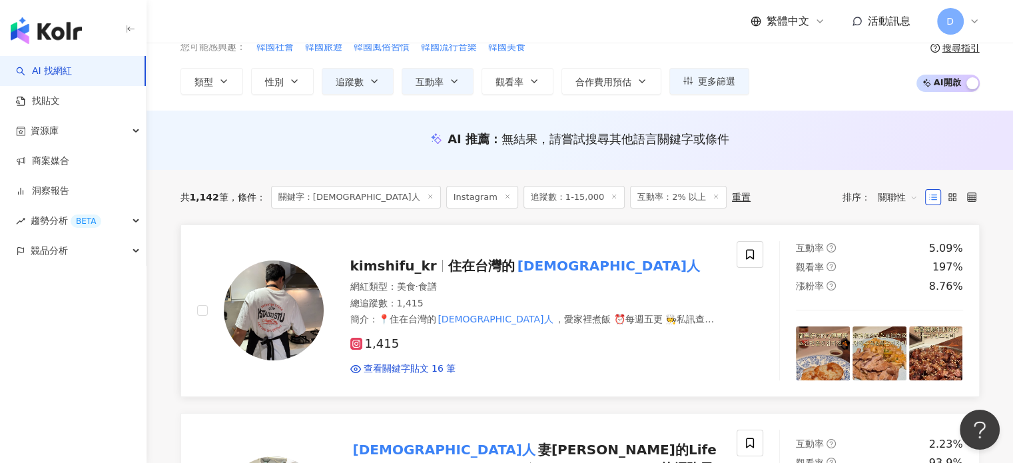
click at [557, 288] on div "網紅類型 ： 美食 · 食譜" at bounding box center [535, 286] width 371 height 13
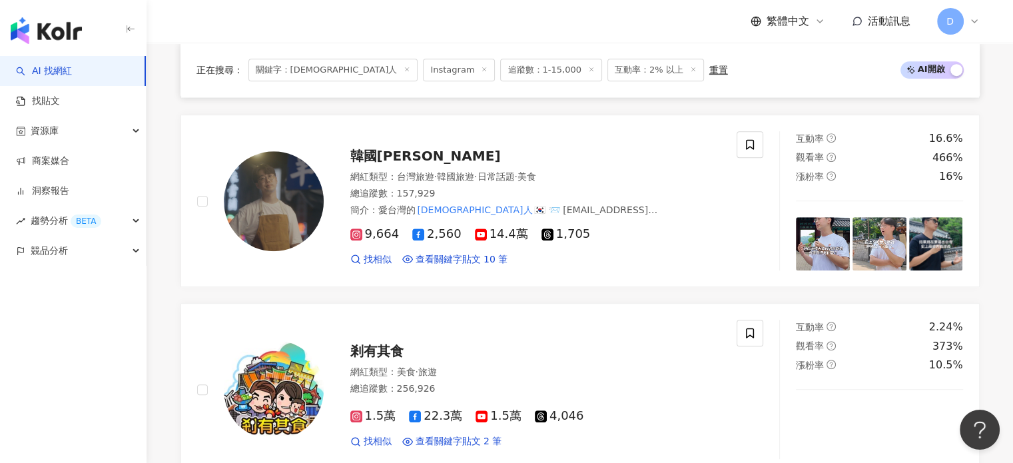
scroll to position [799, 0]
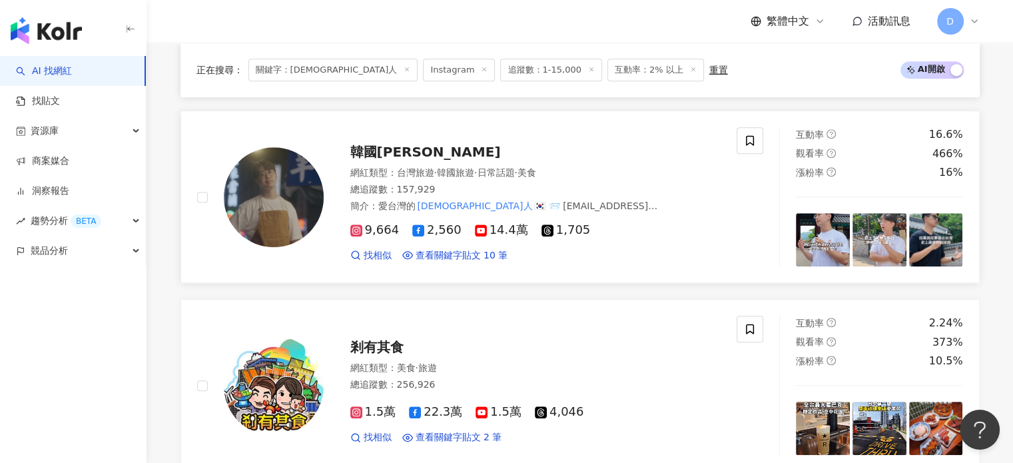
click at [594, 166] on div "網紅類型 ： 台灣旅遊 · 韓國旅遊 · 日常話題 · 美食" at bounding box center [535, 172] width 371 height 13
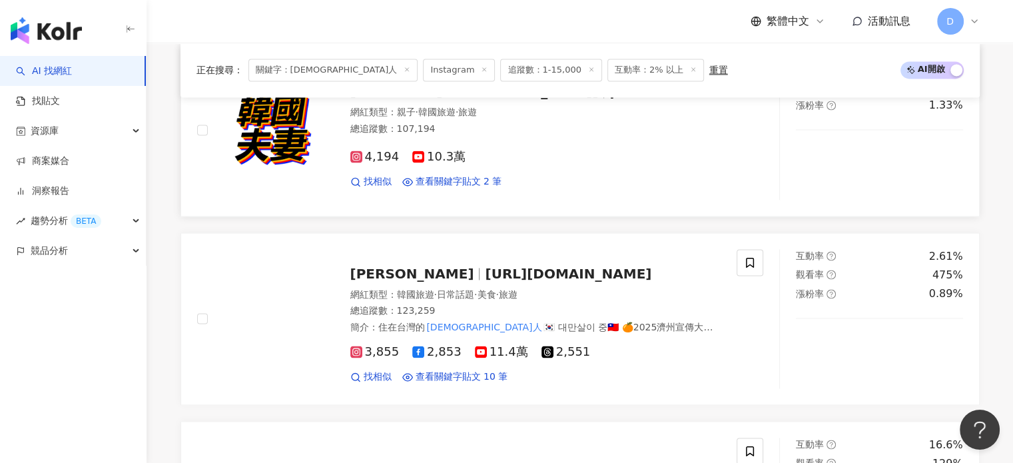
scroll to position [2064, 0]
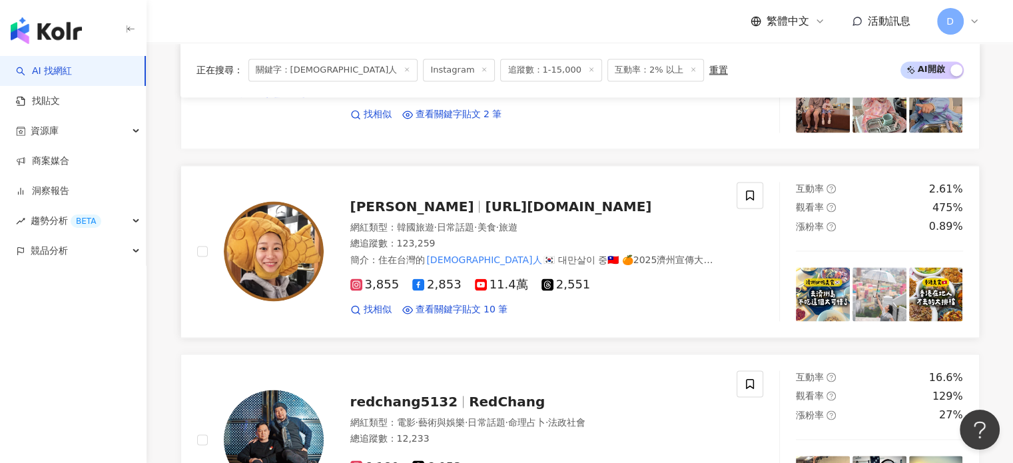
click at [654, 278] on div "3,855 2,853 11.4萬 2,551" at bounding box center [535, 285] width 371 height 15
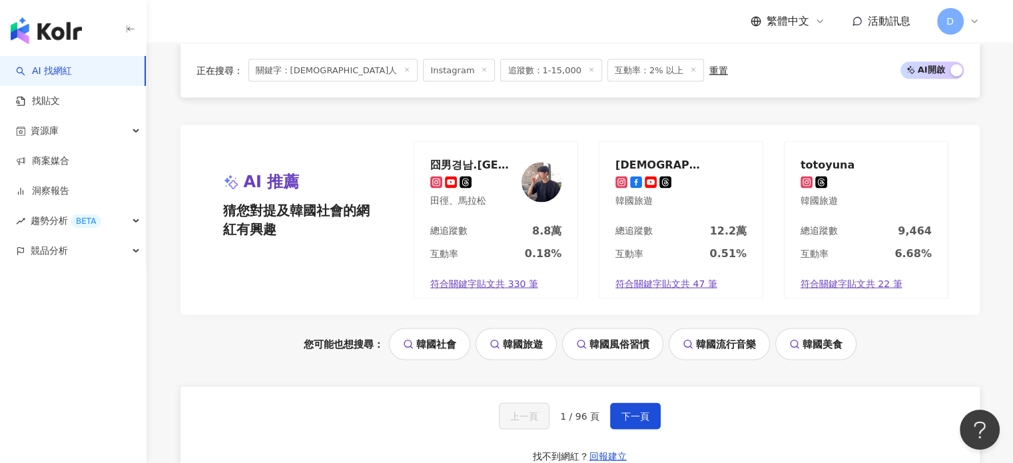
scroll to position [2730, 0]
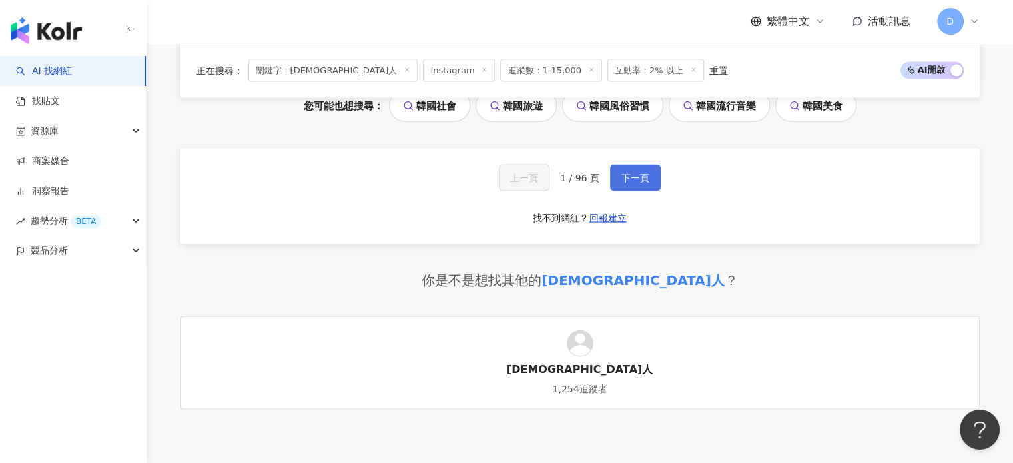
click at [621, 164] on button "下一頁" at bounding box center [635, 177] width 51 height 27
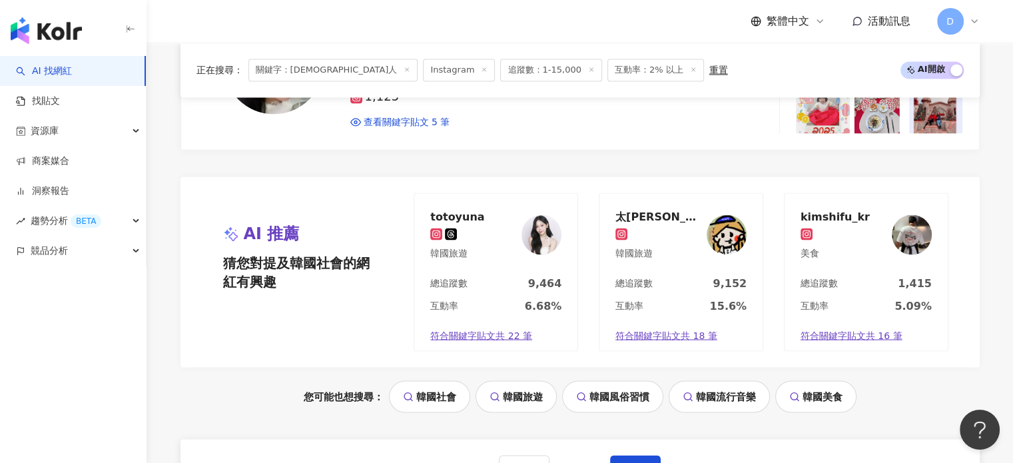
scroll to position [2530, 0]
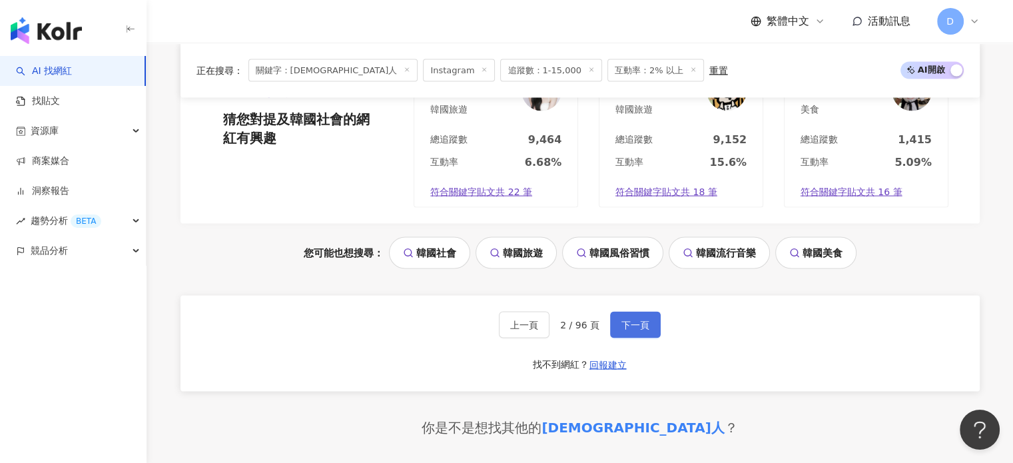
click at [616, 320] on button "下一頁" at bounding box center [635, 324] width 51 height 27
click at [56, 292] on div "AI 找網紅 找貼文 資源庫 商案媒合 洞察報告 趨勢分析 BETA 競品分析" at bounding box center [73, 259] width 146 height 407
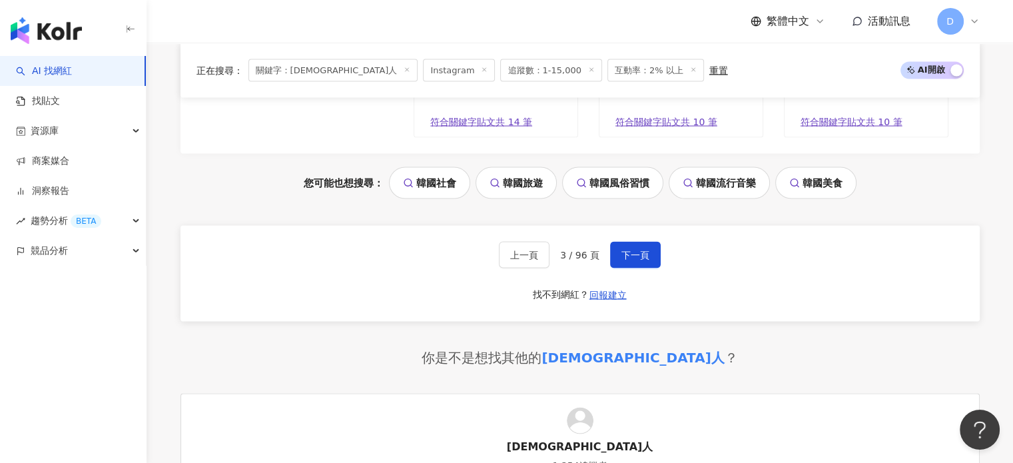
scroll to position [2600, 0]
click at [626, 254] on span "下一頁" at bounding box center [635, 255] width 28 height 11
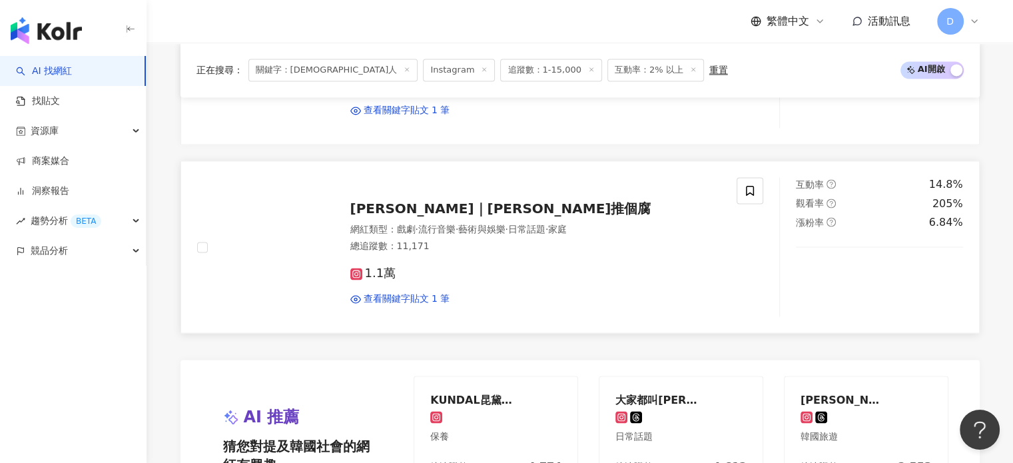
scroll to position [2134, 0]
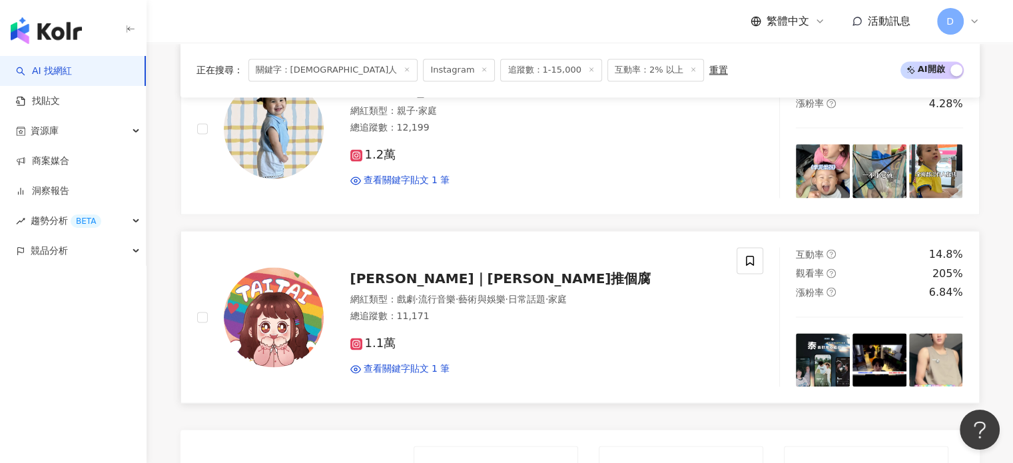
click at [529, 312] on div "總追蹤數 ： 11,171" at bounding box center [535, 316] width 371 height 13
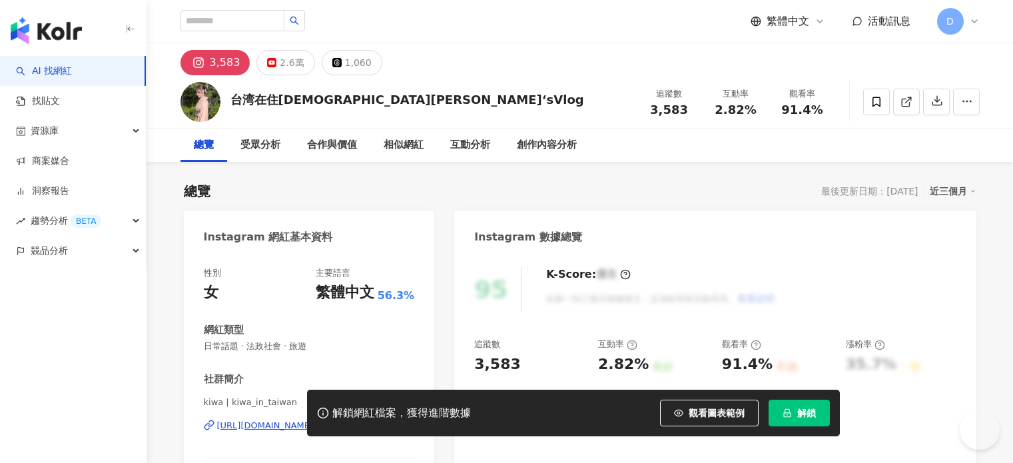
click at [800, 421] on button "解鎖" at bounding box center [798, 413] width 61 height 27
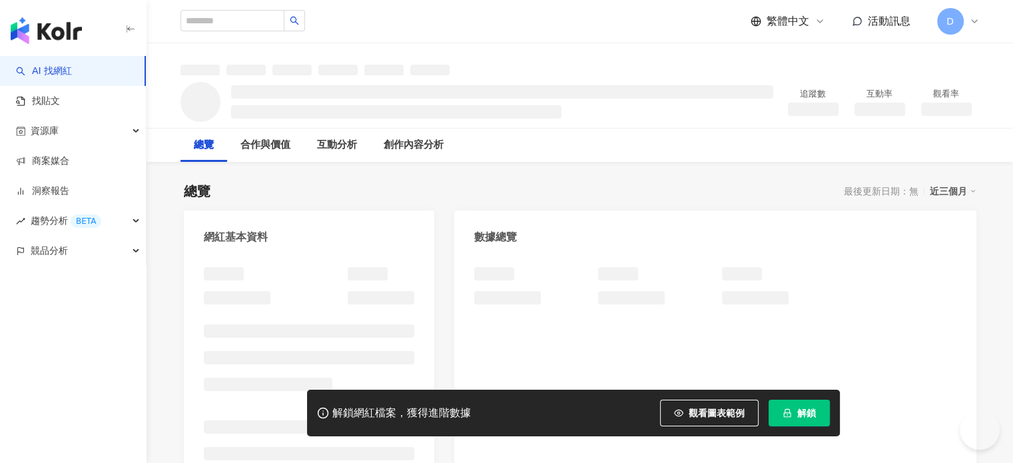
click at [790, 412] on icon "lock" at bounding box center [786, 412] width 9 height 9
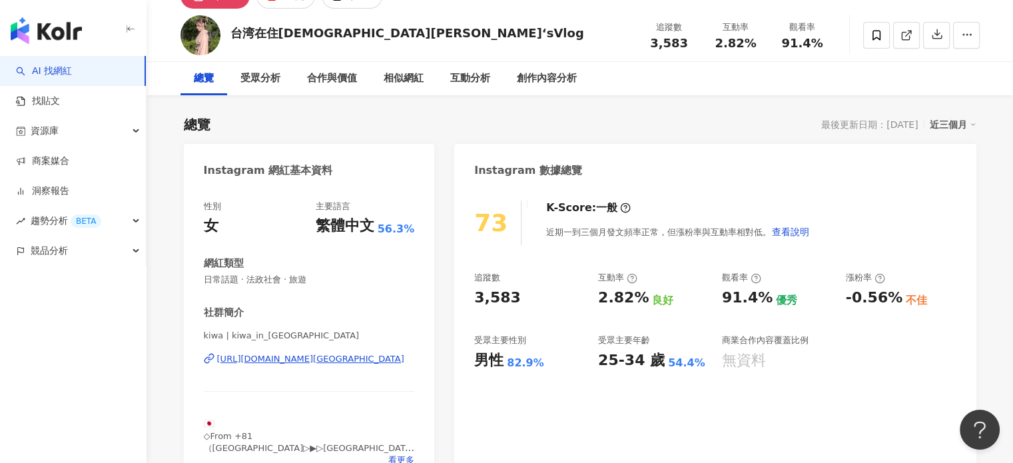
scroll to position [133, 0]
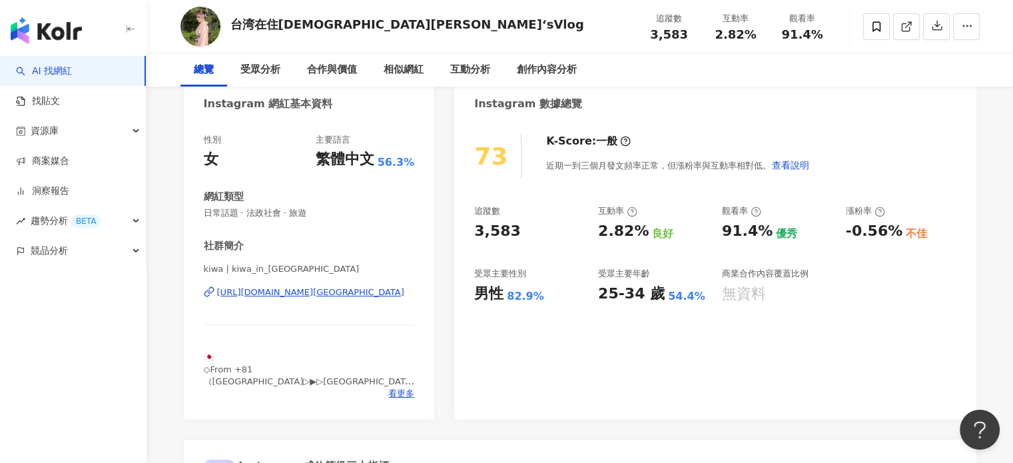
click at [355, 254] on div "社群簡介 kiwa | kiwa_in_taiwan https://www.instagram.com/kiwa_in_taiwan/ 🇯🇵 ◇From +…" at bounding box center [309, 319] width 211 height 160
click at [314, 293] on div "https://www.instagram.com/kiwa_in_taiwan/" at bounding box center [310, 292] width 187 height 12
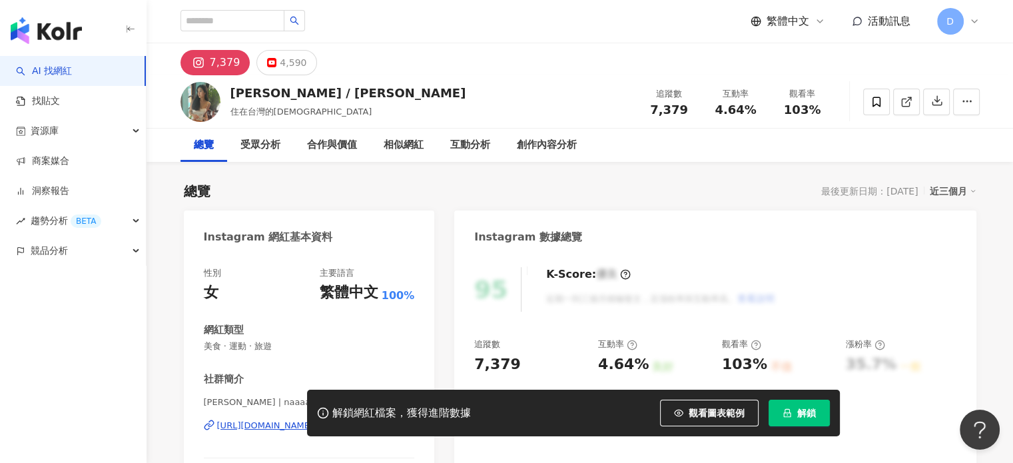
click at [256, 423] on div "解鎖網紅檔案，獲得進階數據 觀看圖表範例 解鎖" at bounding box center [506, 413] width 1013 height 47
click at [790, 412] on icon "lock" at bounding box center [786, 412] width 9 height 9
click at [246, 429] on div "解鎖網紅檔案，獲得進階數據 觀看圖表範例 點擊後模糊區塊會顯示範例資料，僅提供預覽非真實數據 解鎖" at bounding box center [506, 413] width 1013 height 47
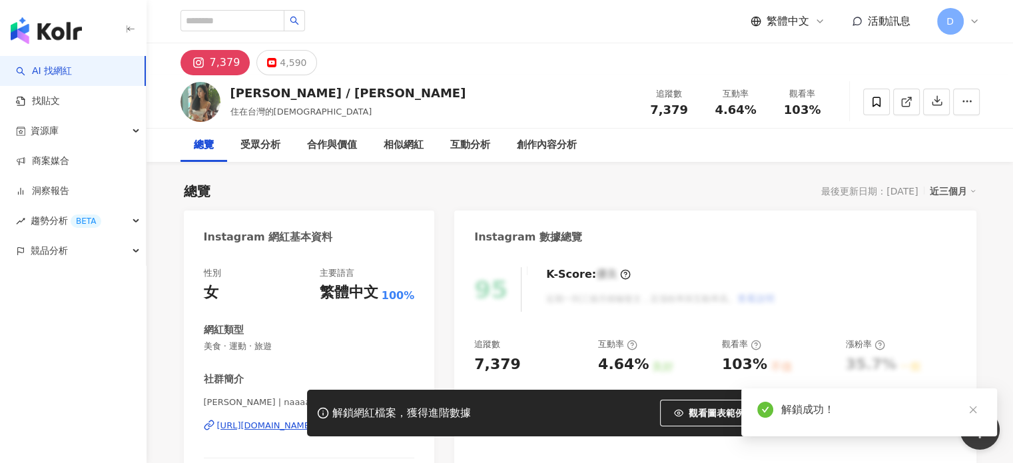
click at [230, 426] on div "https://www.instagram.com/naaaaaaako21/" at bounding box center [265, 426] width 97 height 12
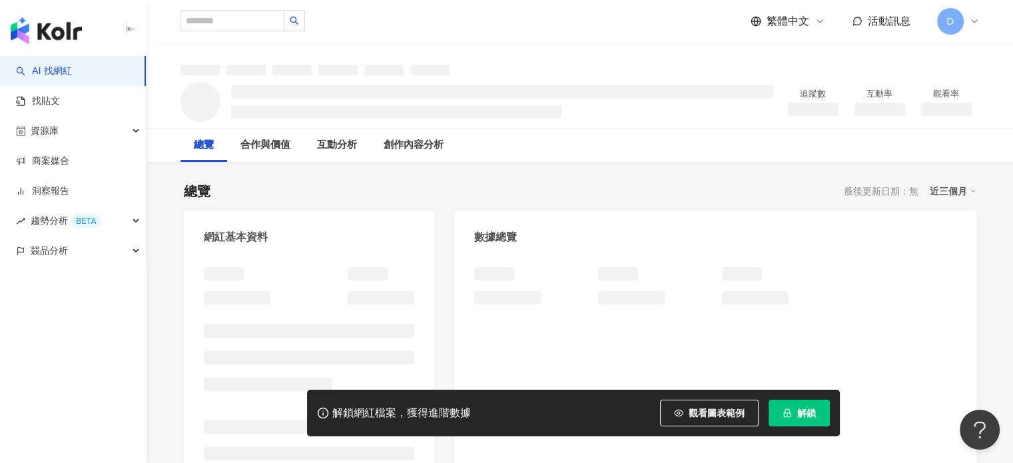
click at [804, 415] on span "解鎖" at bounding box center [806, 413] width 19 height 11
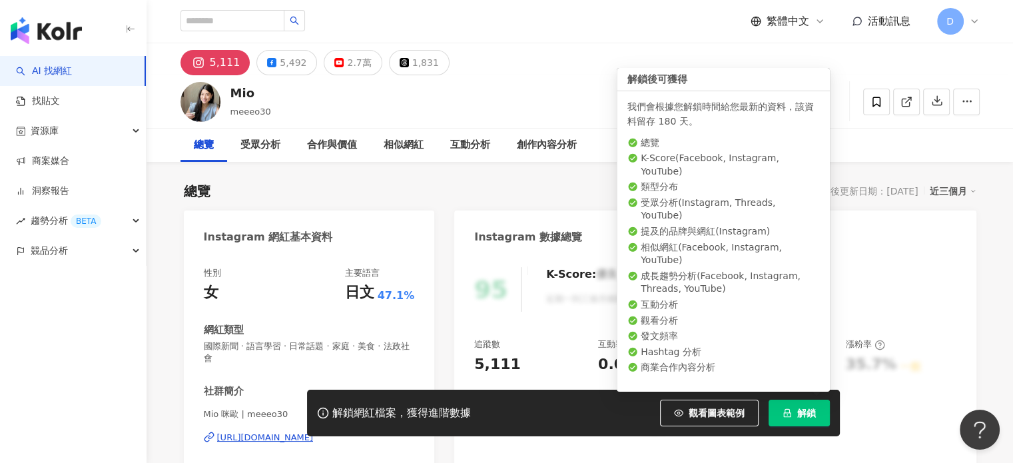
click at [798, 413] on span "解鎖" at bounding box center [806, 413] width 19 height 11
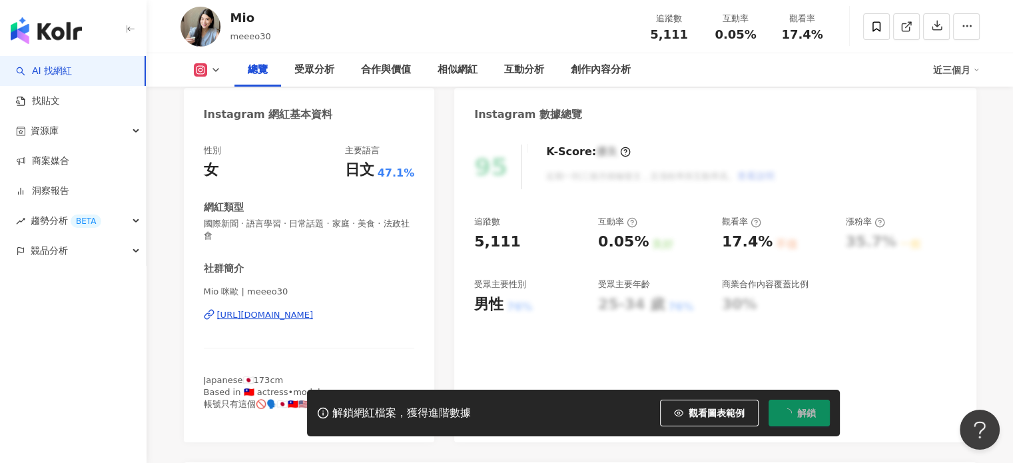
scroll to position [133, 0]
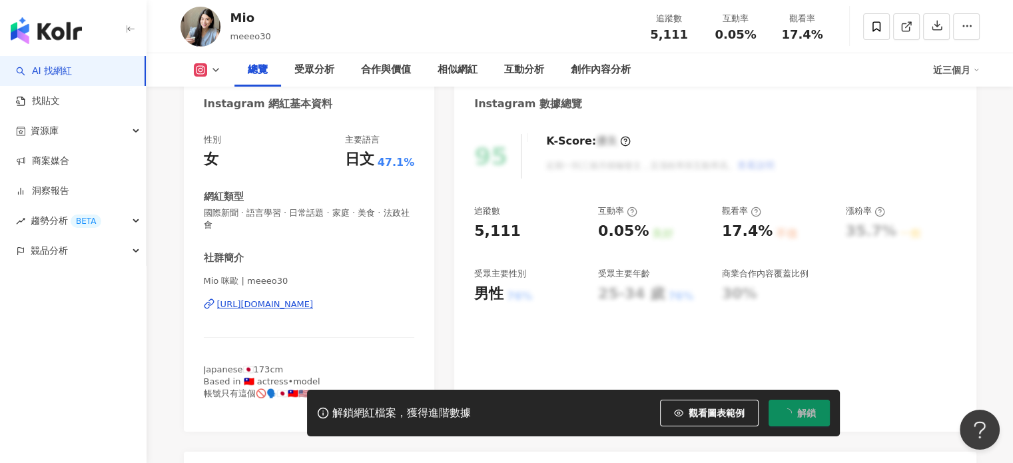
click at [302, 308] on div "https://www.instagram.com/meeeo30/" at bounding box center [265, 304] width 97 height 12
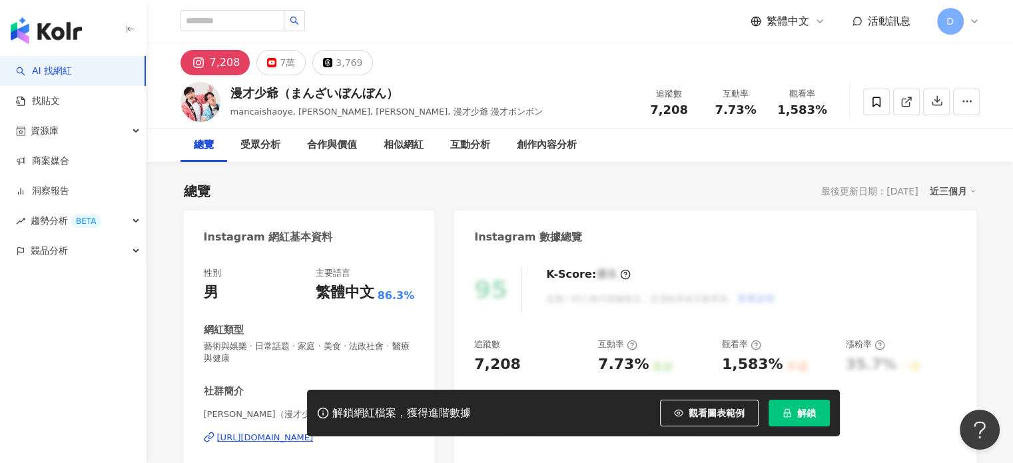
click at [809, 408] on span "解鎖" at bounding box center [806, 413] width 19 height 11
click at [800, 418] on span "解鎖" at bounding box center [806, 413] width 19 height 11
click at [279, 432] on div "https://www.instagram.com/mancaishaoyetaku/" at bounding box center [265, 438] width 97 height 12
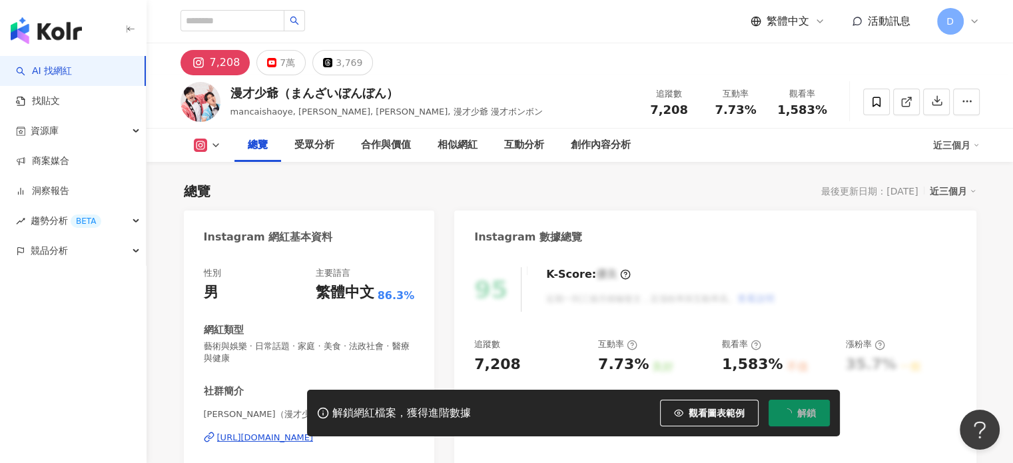
scroll to position [200, 0]
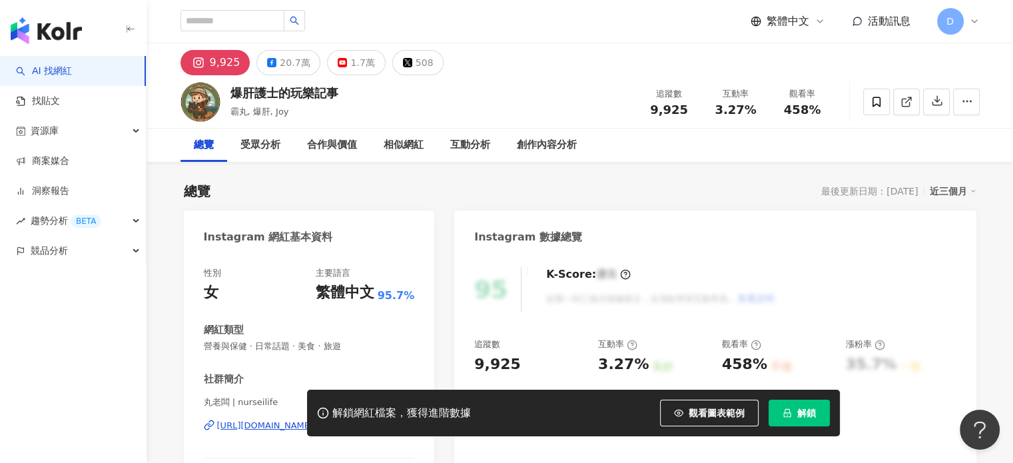
click at [250, 427] on div "解鎖網紅檔案，獲得進階數據 觀看圖表範例 解鎖" at bounding box center [506, 413] width 1013 height 47
click at [267, 432] on div "解鎖網紅檔案，獲得進階數據 觀看圖表範例 解鎖" at bounding box center [506, 413] width 1013 height 47
click at [272, 427] on div "解鎖網紅檔案，獲得進階數據 觀看圖表範例 解鎖" at bounding box center [506, 413] width 1013 height 47
click at [798, 408] on span "解鎖" at bounding box center [806, 413] width 19 height 11
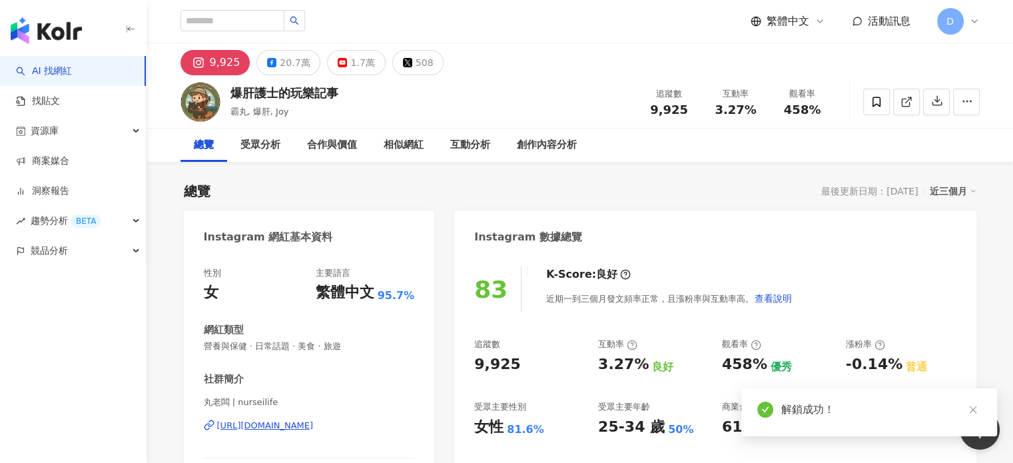
click at [838, 222] on div "Instagram 數據總覽" at bounding box center [714, 231] width 521 height 43
click at [298, 420] on div "[URL][DOMAIN_NAME]" at bounding box center [265, 426] width 97 height 12
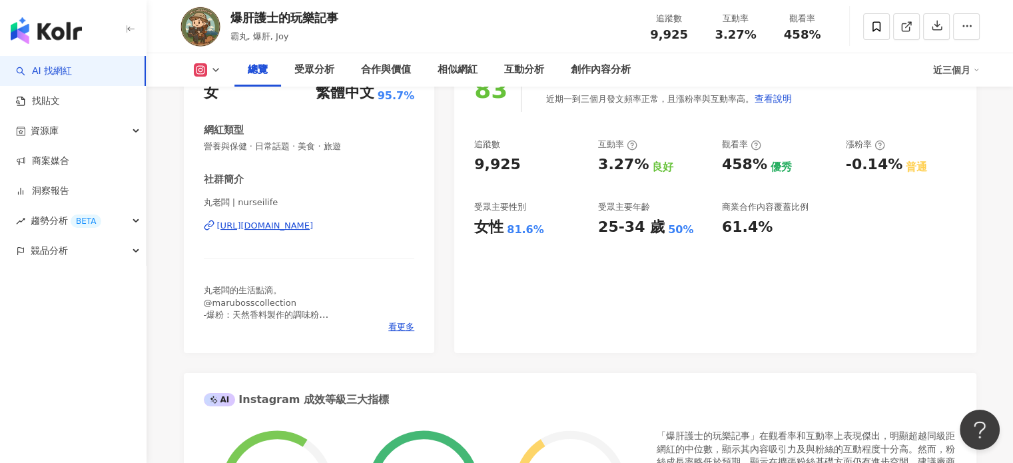
scroll to position [266, 0]
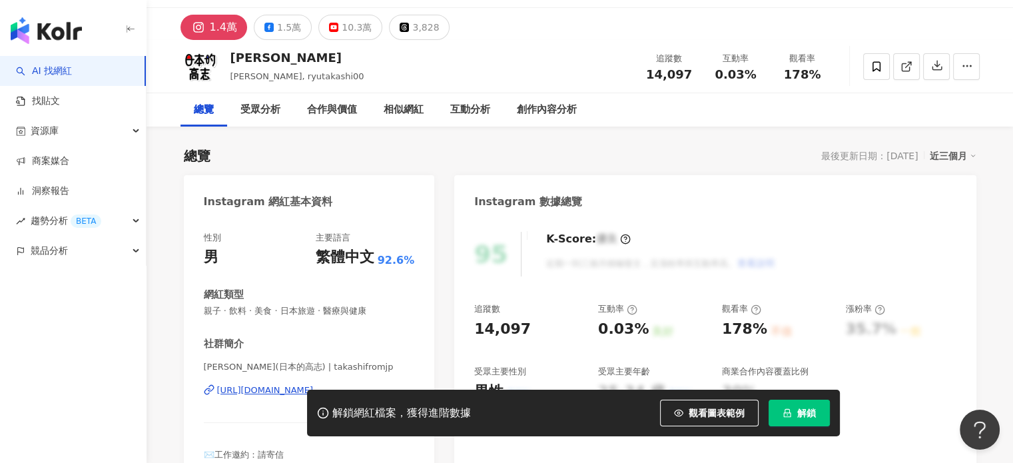
scroll to position [200, 0]
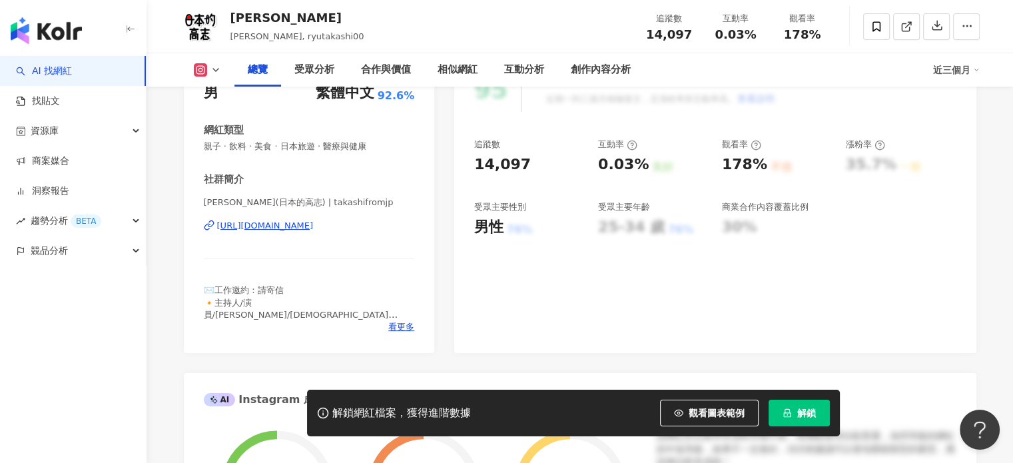
click at [314, 224] on div "https://www.instagram.com/takashifromjp/" at bounding box center [265, 226] width 97 height 12
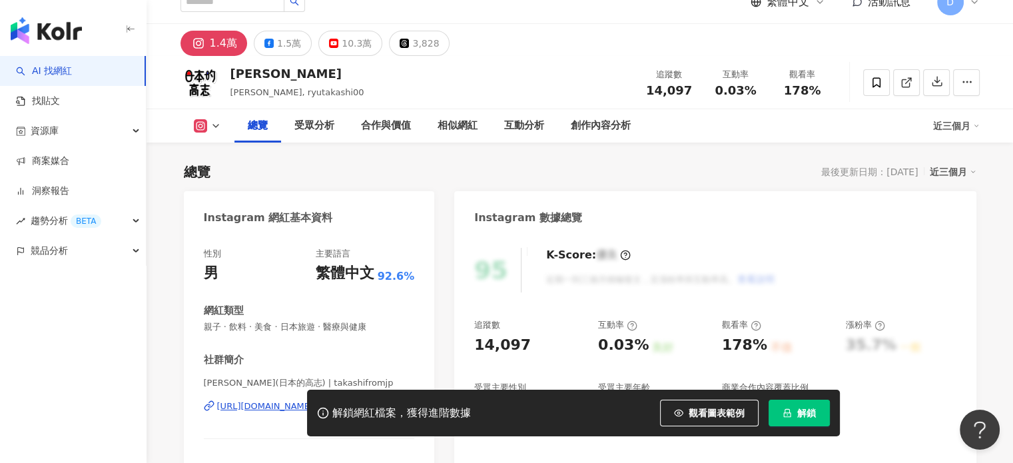
scroll to position [0, 0]
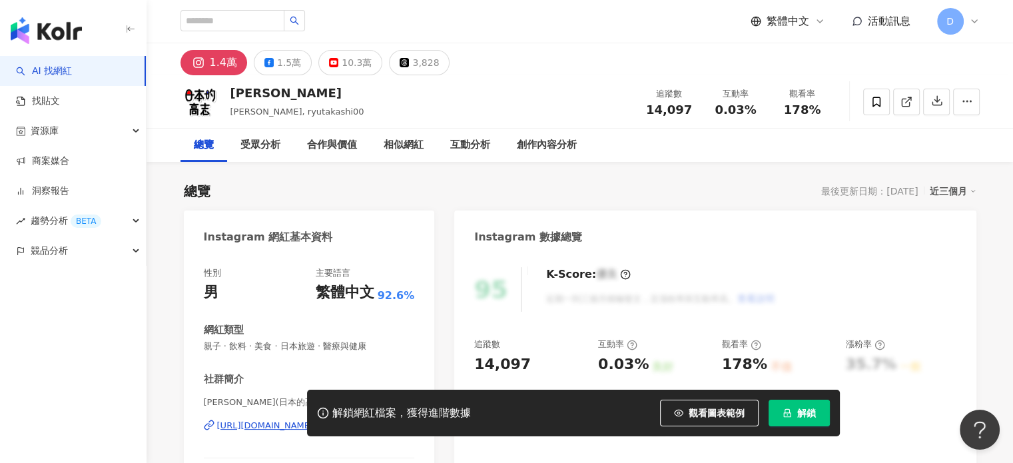
click at [799, 408] on span "解鎖" at bounding box center [806, 413] width 19 height 11
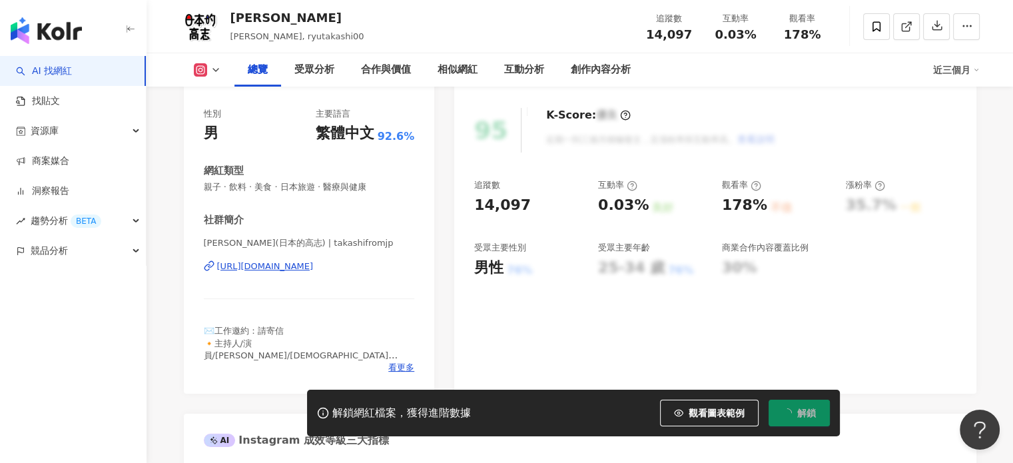
scroll to position [200, 0]
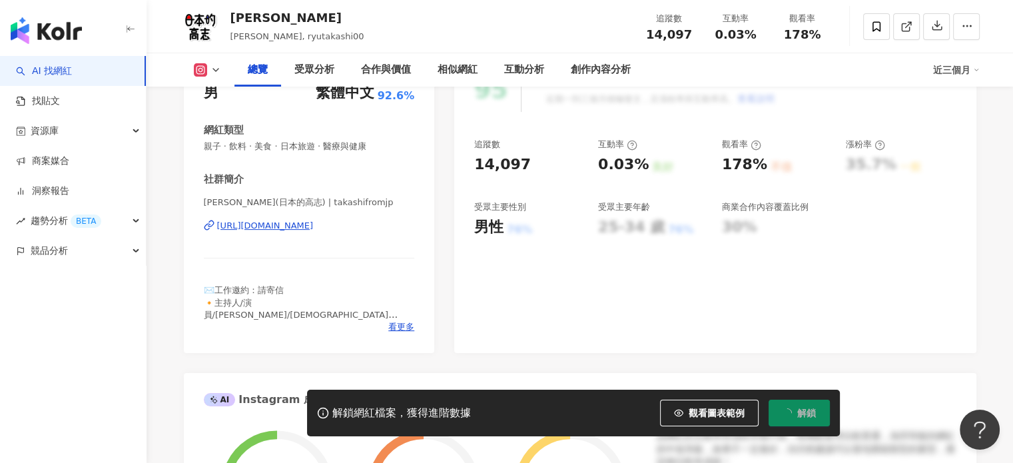
click at [304, 226] on div "https://www.instagram.com/takashifromjp/" at bounding box center [265, 226] width 97 height 12
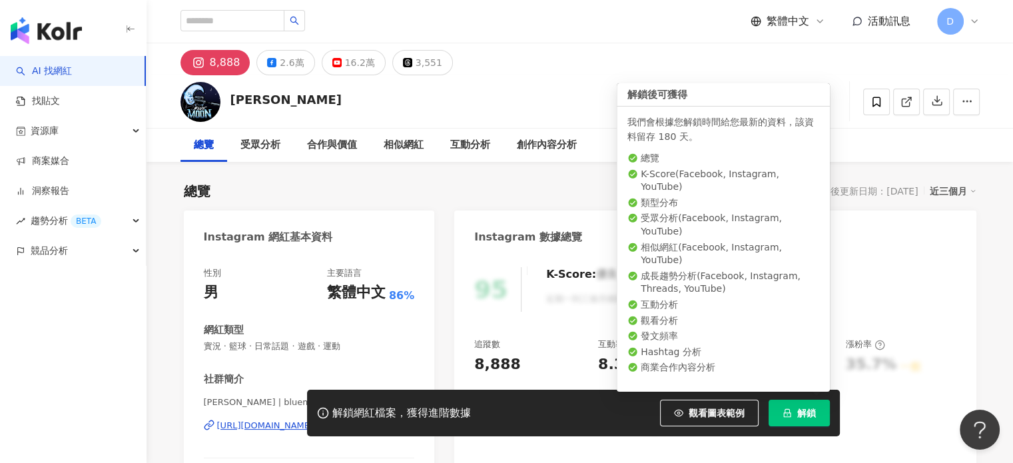
click at [817, 412] on button "解鎖" at bounding box center [798, 413] width 61 height 27
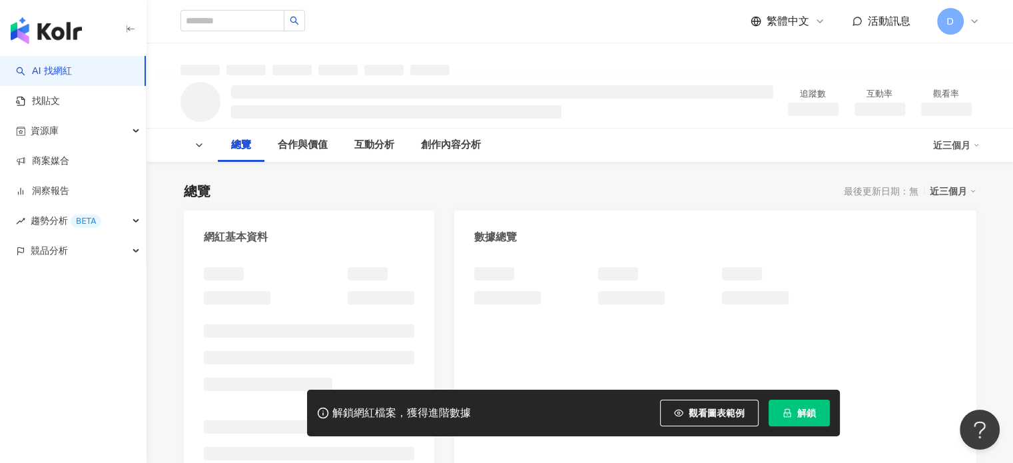
click at [793, 422] on button "解鎖" at bounding box center [798, 413] width 61 height 27
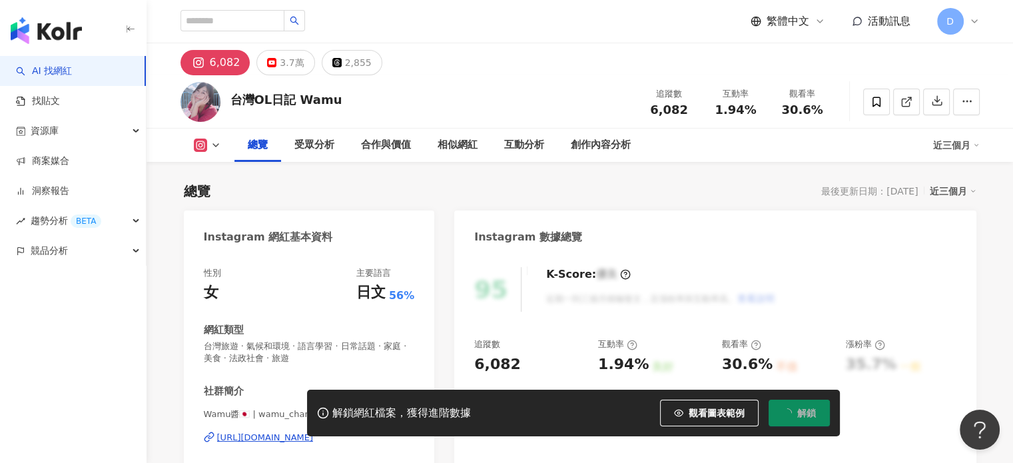
click at [259, 435] on div "解鎖網紅檔案，獲得進階數據 觀看圖表範例 解鎖" at bounding box center [506, 413] width 1013 height 47
click at [256, 439] on div "https://www.instagram.com/wamu_channel/" at bounding box center [265, 438] width 97 height 12
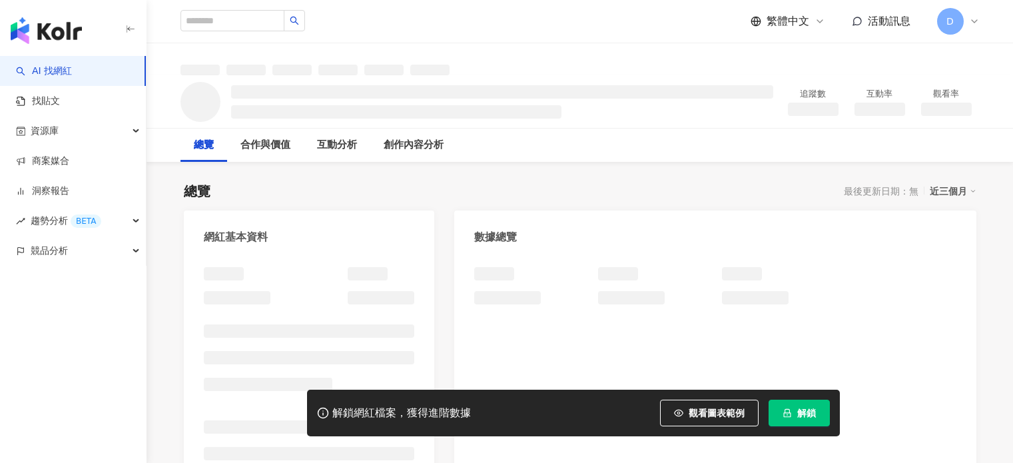
click at [815, 424] on button "解鎖" at bounding box center [798, 413] width 61 height 27
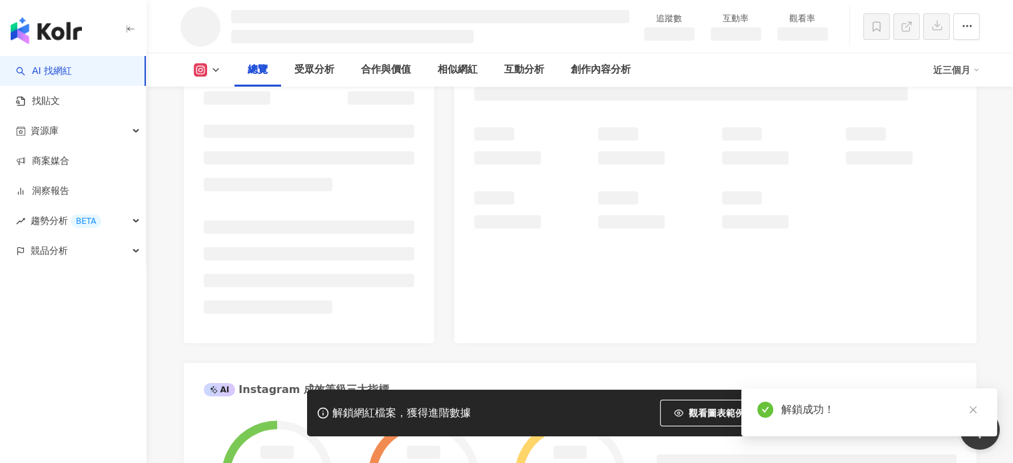
scroll to position [172, 0]
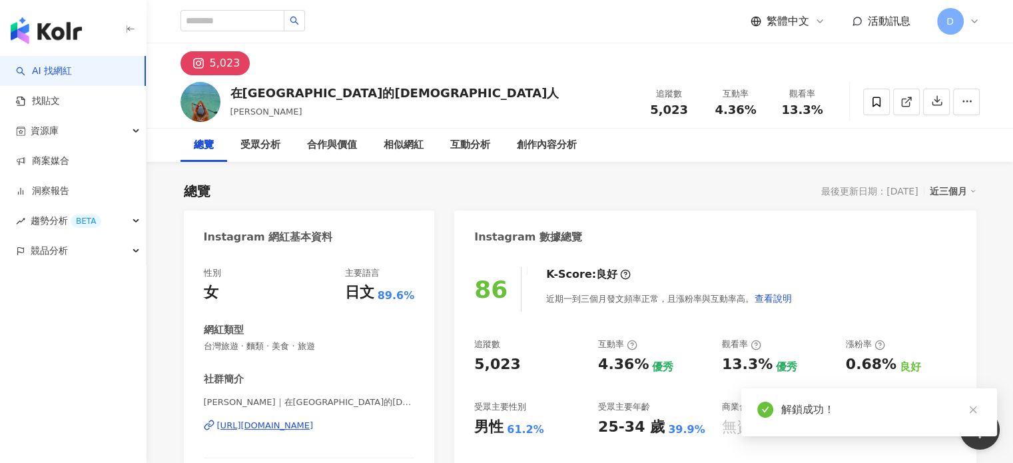
click at [311, 420] on div "[URL][DOMAIN_NAME]" at bounding box center [265, 426] width 97 height 12
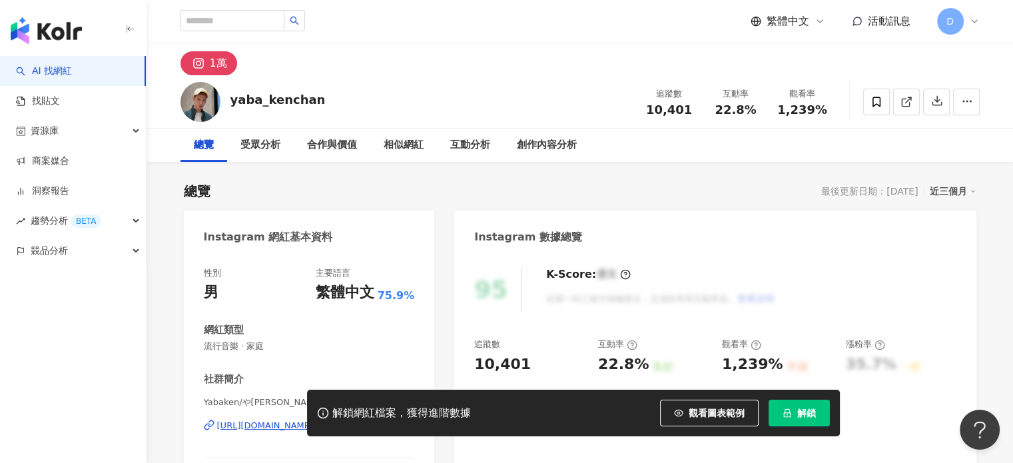
click at [289, 420] on div "[URL][DOMAIN_NAME]" at bounding box center [265, 426] width 97 height 12
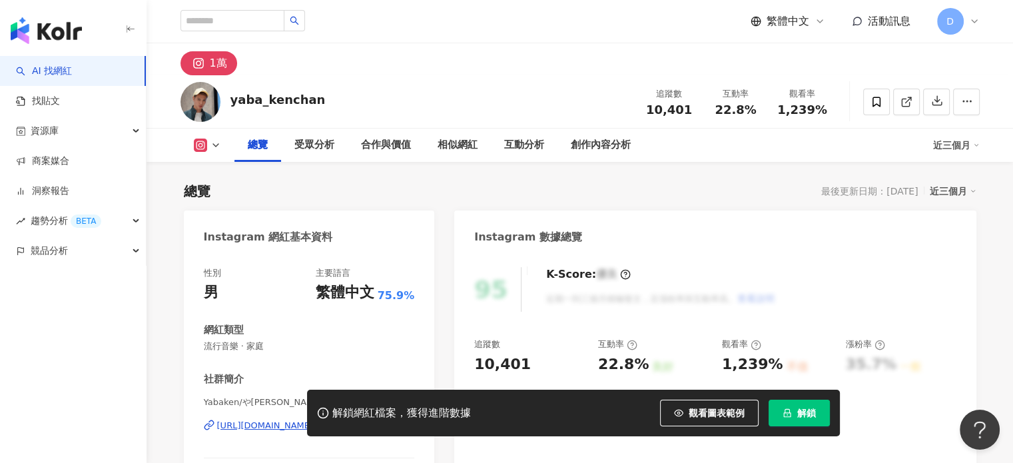
scroll to position [133, 0]
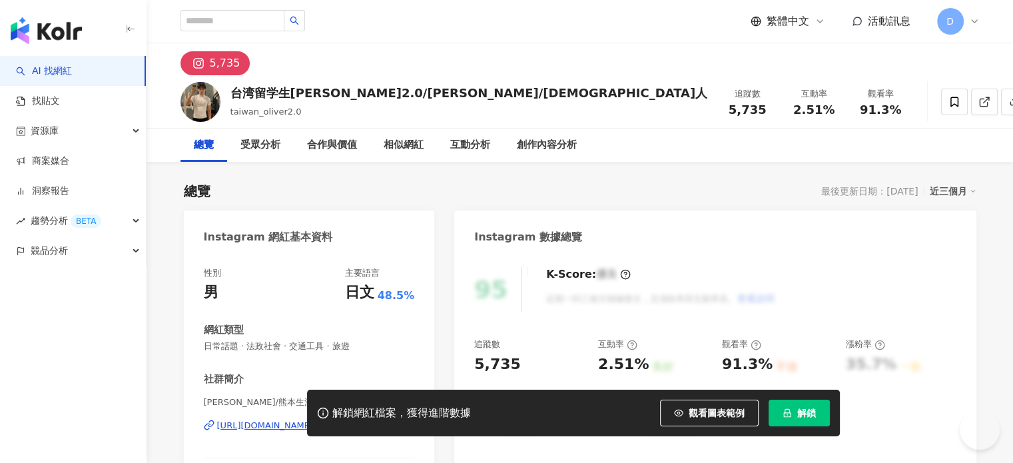
click at [785, 402] on button "解鎖" at bounding box center [798, 413] width 61 height 27
click at [238, 429] on div "解鎖網紅檔案，獲得進階數據 觀看圖表範例 解鎖" at bounding box center [506, 413] width 1013 height 47
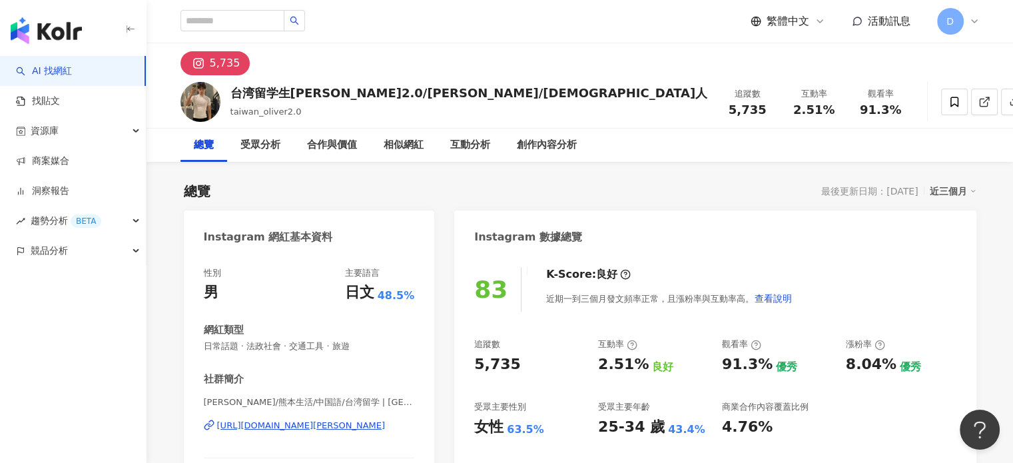
drag, startPoint x: 321, startPoint y: 426, endPoint x: 533, endPoint y: 3, distance: 473.2
click at [321, 426] on div "https://www.instagram.com/taiwan_oliver3.3/" at bounding box center [301, 426] width 168 height 12
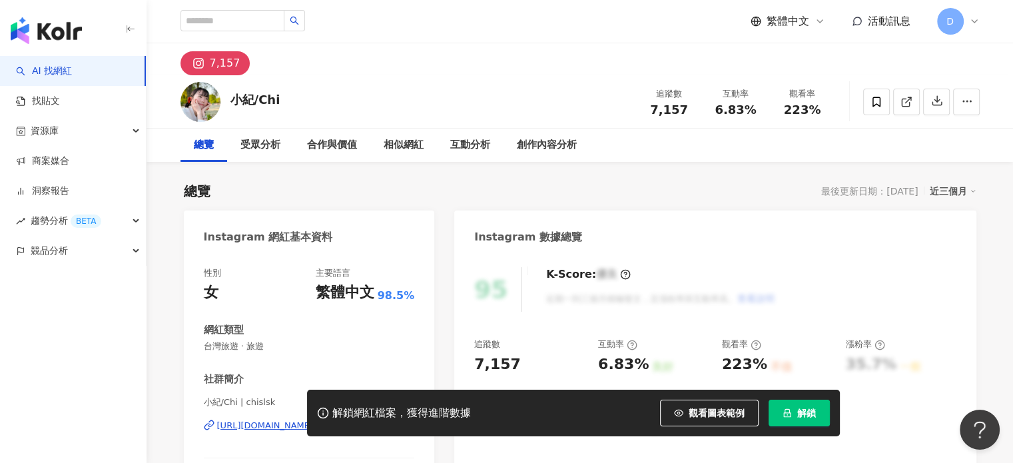
click at [792, 416] on button "解鎖" at bounding box center [798, 413] width 61 height 27
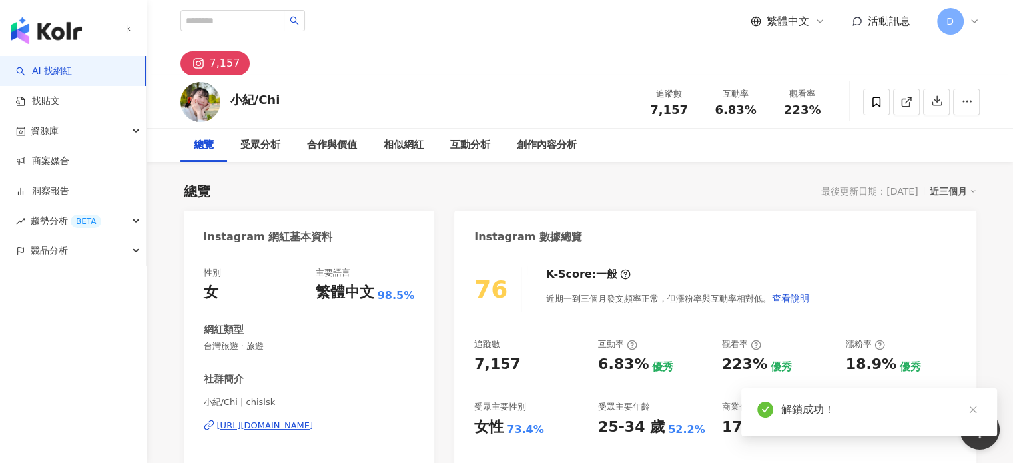
click at [270, 426] on div "[URL][DOMAIN_NAME]" at bounding box center [265, 426] width 97 height 12
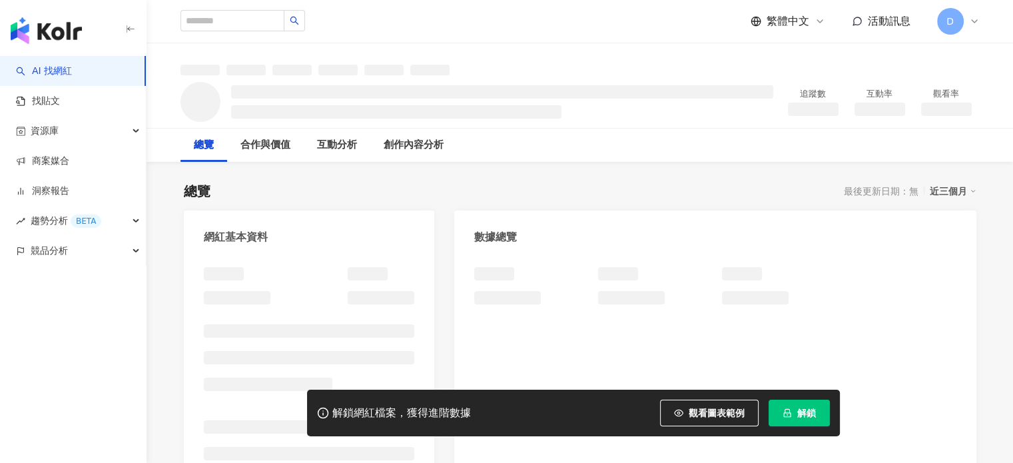
click at [56, 335] on div "AI 找網紅 找貼文 資源庫 商案媒合 洞察報告 趨勢分析 BETA 競品分析" at bounding box center [73, 259] width 146 height 407
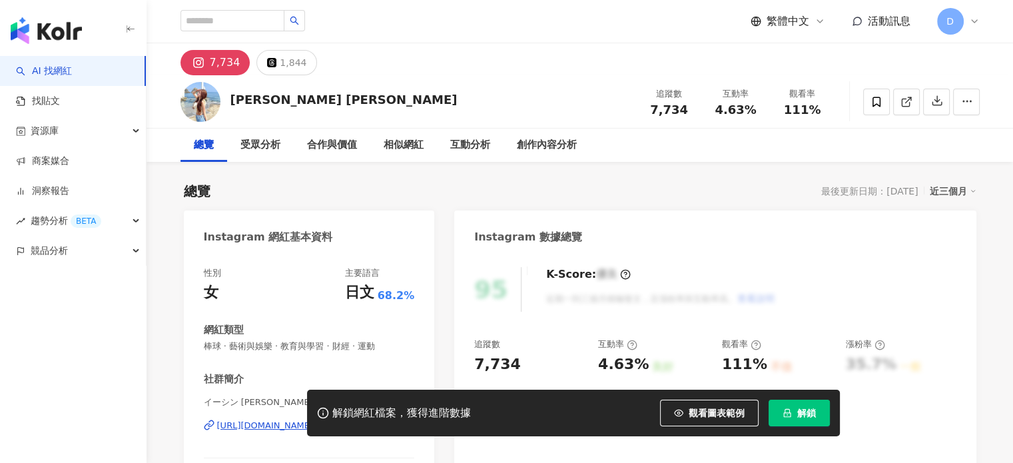
click at [314, 420] on div "[URL][DOMAIN_NAME]" at bounding box center [265, 426] width 97 height 12
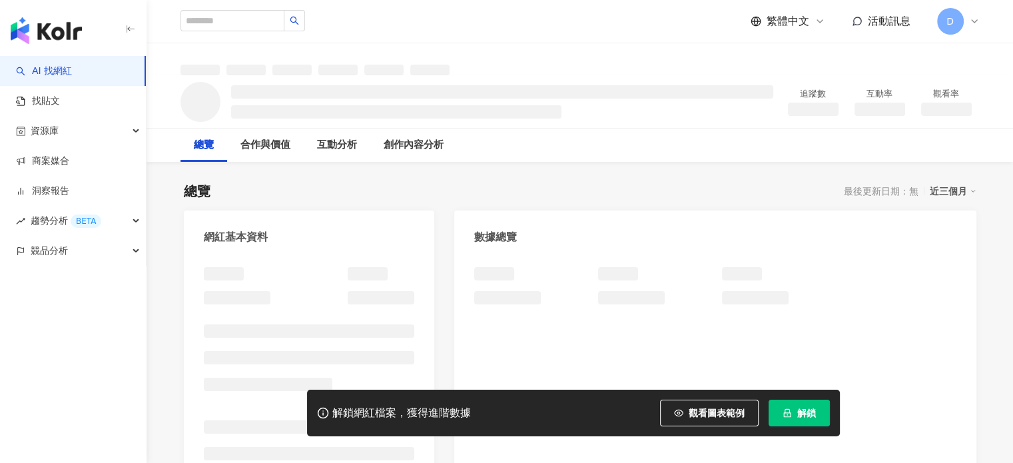
click at [806, 405] on button "解鎖" at bounding box center [798, 413] width 61 height 27
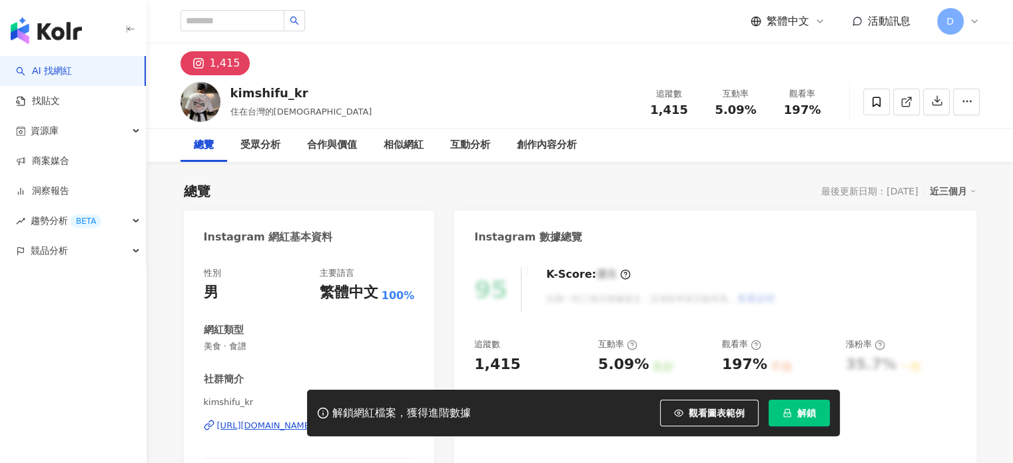
click at [797, 414] on span "解鎖" at bounding box center [806, 413] width 19 height 11
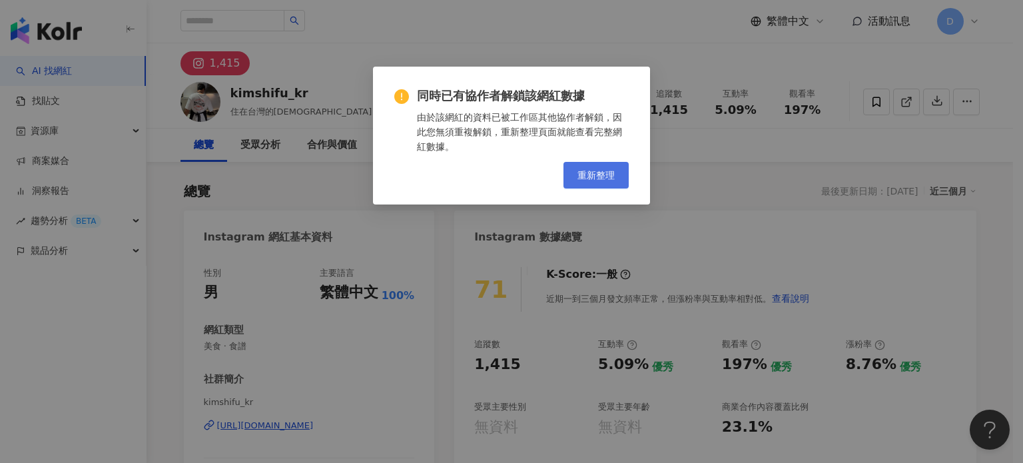
click at [591, 180] on span "重新整理" at bounding box center [595, 175] width 37 height 11
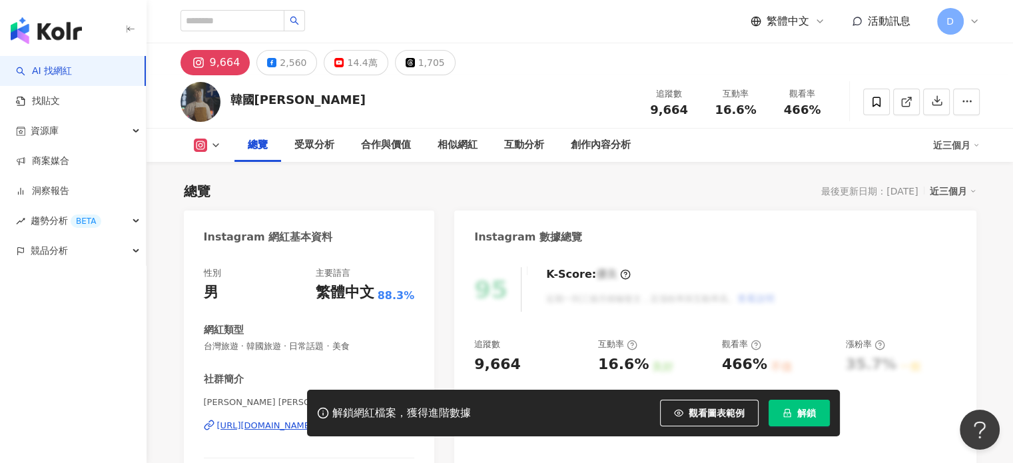
click at [248, 425] on div "解鎖網紅檔案，獲得進階數據 觀看圖表範例 解鎖" at bounding box center [506, 413] width 1013 height 47
click at [806, 412] on span "解鎖" at bounding box center [806, 413] width 19 height 11
click at [788, 416] on icon "lock" at bounding box center [786, 412] width 9 height 9
click at [264, 426] on div "解鎖網紅檔案，獲得進階數據 觀看圖表範例 解鎖" at bounding box center [506, 413] width 1013 height 47
click at [41, 349] on div "AI 找網紅 找貼文 資源庫 商案媒合 洞察報告 趨勢分析 BETA 競品分析" at bounding box center [73, 259] width 146 height 407
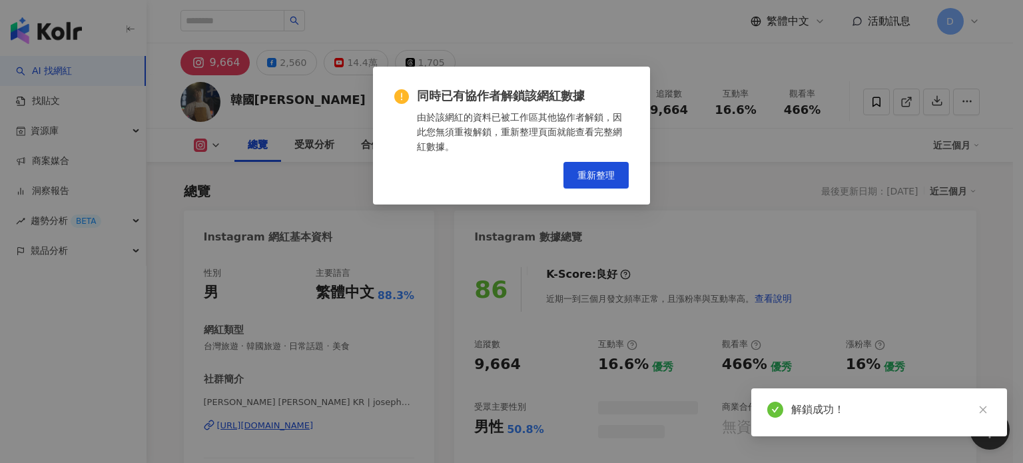
click at [584, 173] on span "重新整理" at bounding box center [595, 175] width 37 height 11
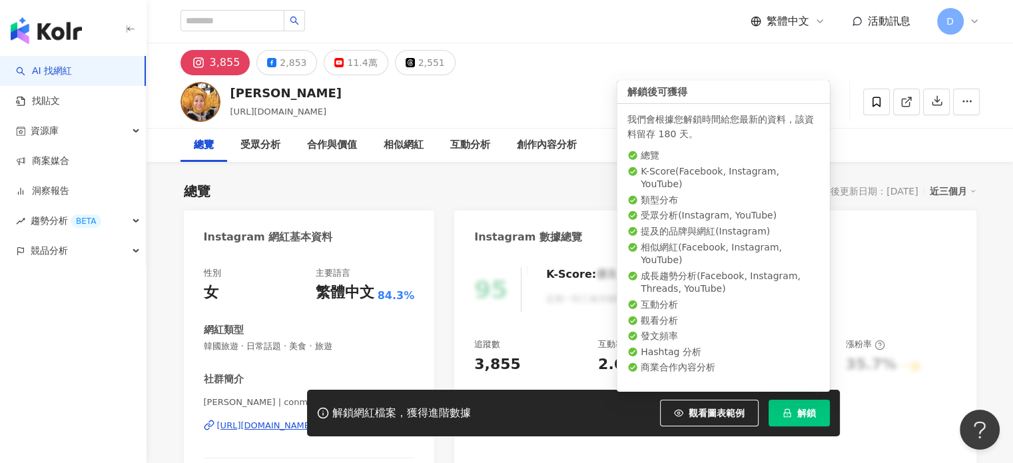
click at [807, 408] on span "解鎖" at bounding box center [806, 413] width 19 height 11
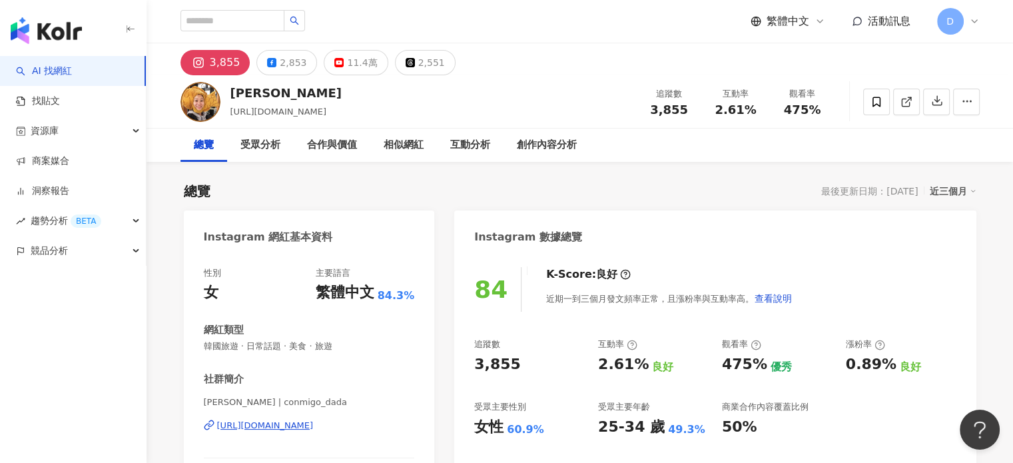
click at [843, 60] on div "3,855 2,853 11.4萬 2,551" at bounding box center [580, 59] width 852 height 32
click at [264, 429] on div "https://www.instagram.com/conmigo_dada/" at bounding box center [265, 426] width 97 height 12
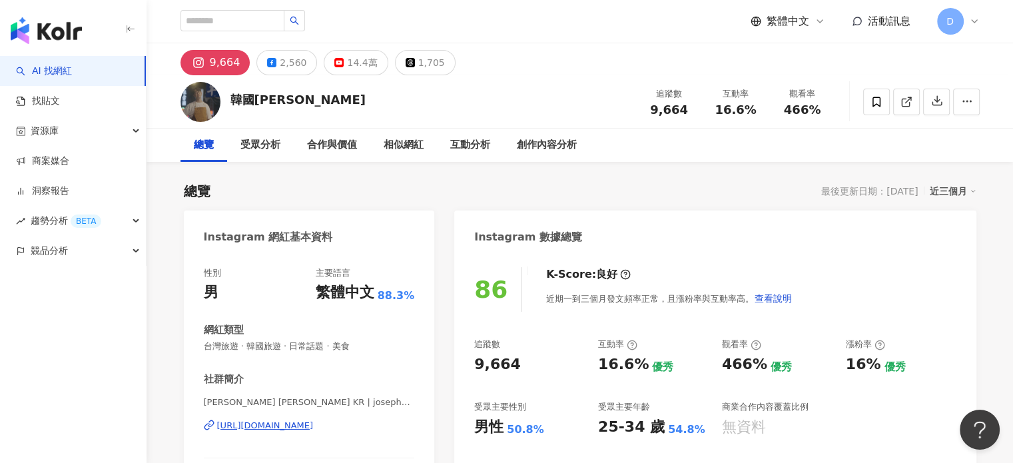
click at [314, 427] on div "[URL][DOMAIN_NAME]" at bounding box center [265, 426] width 97 height 12
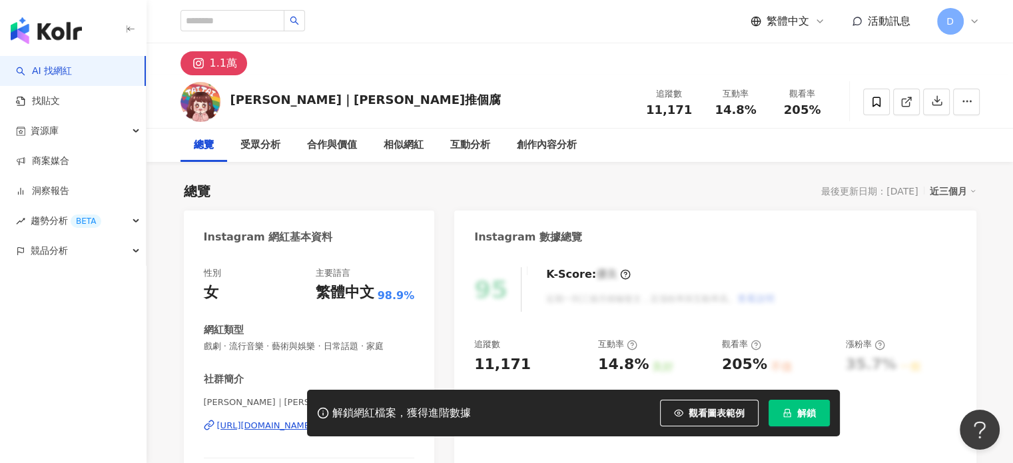
click at [800, 400] on button "解鎖" at bounding box center [798, 413] width 61 height 27
click at [790, 415] on icon "lock" at bounding box center [786, 412] width 9 height 9
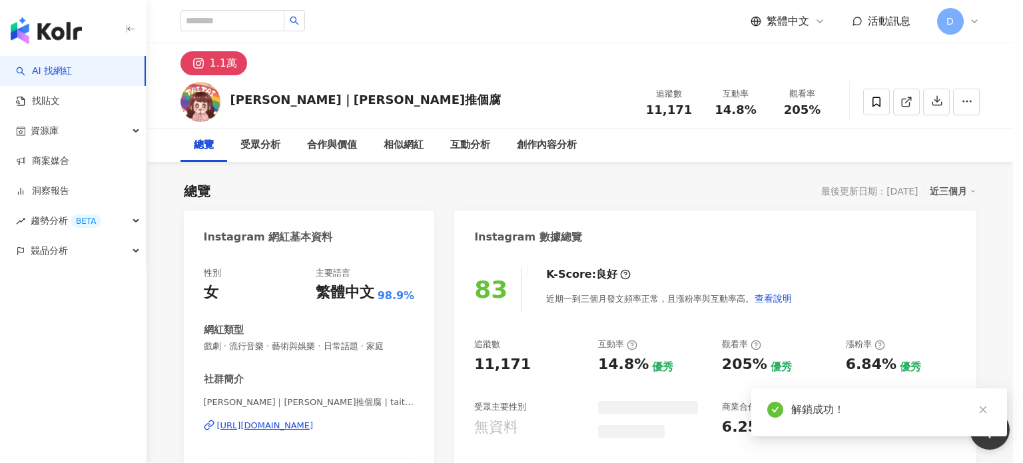
click at [312, 322] on div "同時已有協作者解鎖該網紅數據 由於該網紅的資料已被工作區其他協作者解鎖，因此您無須重複解鎖，重新整理頁面就能查看完整網紅數據。 重新整理" at bounding box center [511, 231] width 1023 height 463
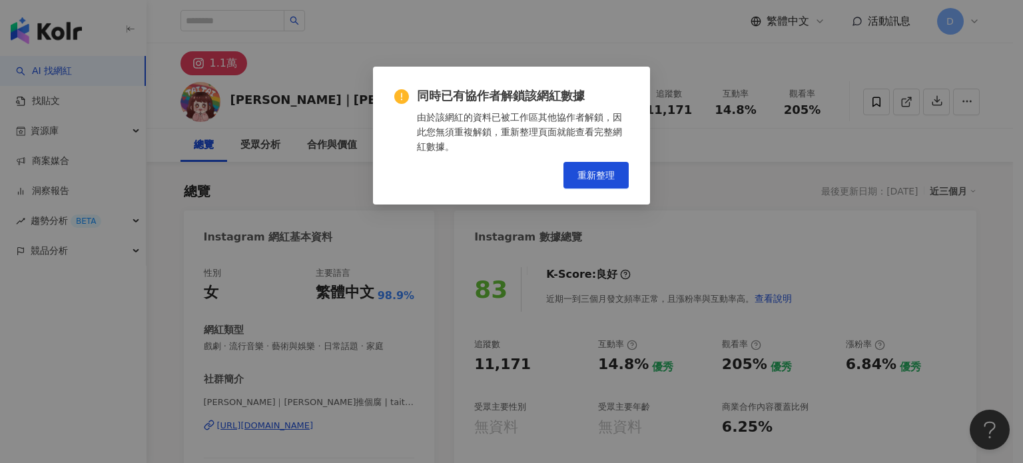
click at [614, 175] on div "同時已有協作者解鎖該網紅數據 由於該網紅的資料已被工作區其他協作者解鎖，因此您無須重複解鎖，重新整理頁面就能查看完整網紅數據。 重新整理" at bounding box center [511, 231] width 1023 height 463
click at [592, 172] on div "同時已有協作者解鎖該網紅數據 由於該網紅的資料已被工作區其他協作者解鎖，因此您無須重複解鎖，重新整理頁面就能查看完整網紅數據。 重新整理" at bounding box center [511, 231] width 1023 height 463
